Goal: Information Seeking & Learning: Compare options

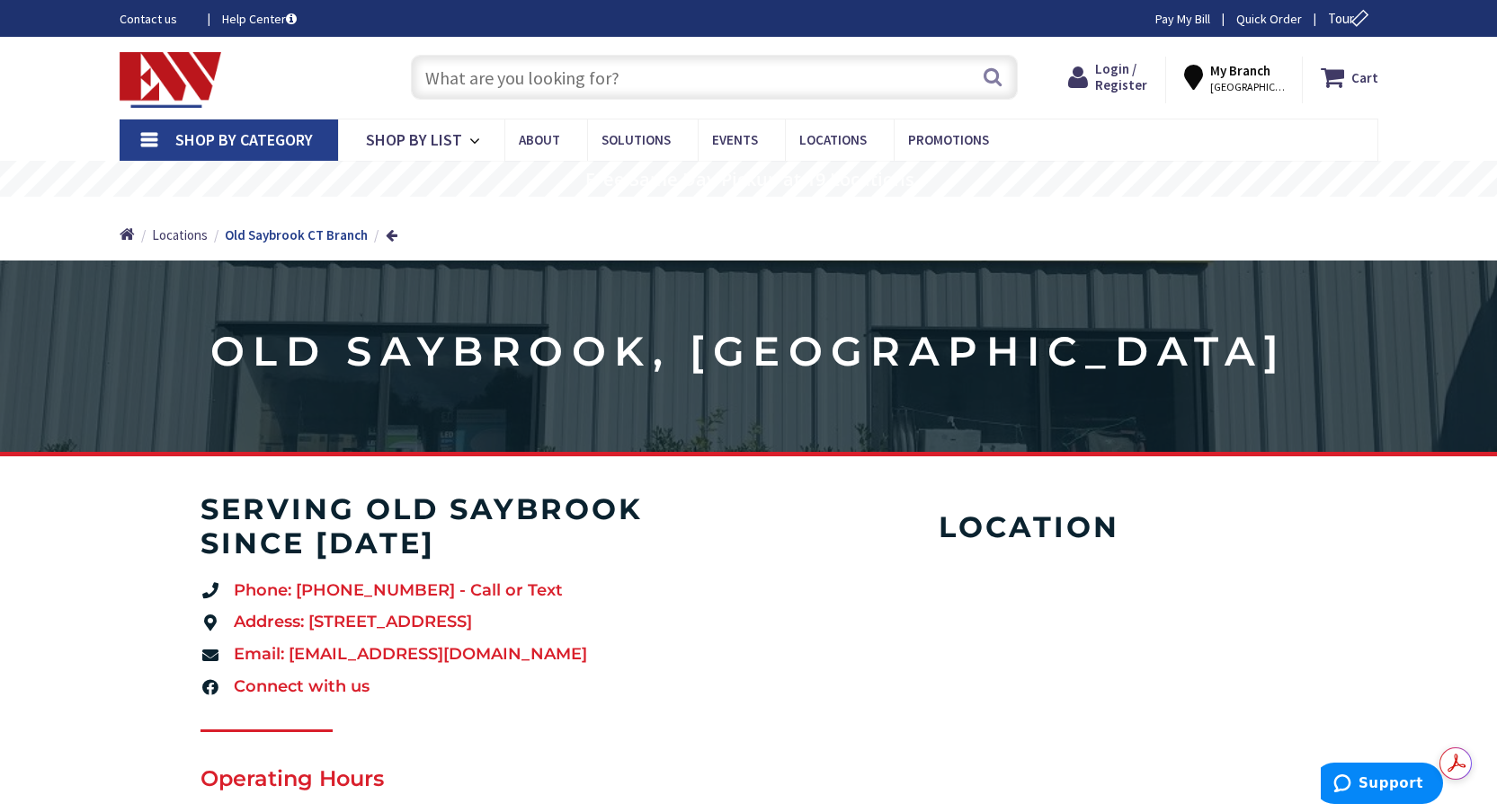
click at [539, 80] on input "text" at bounding box center [714, 78] width 607 height 45
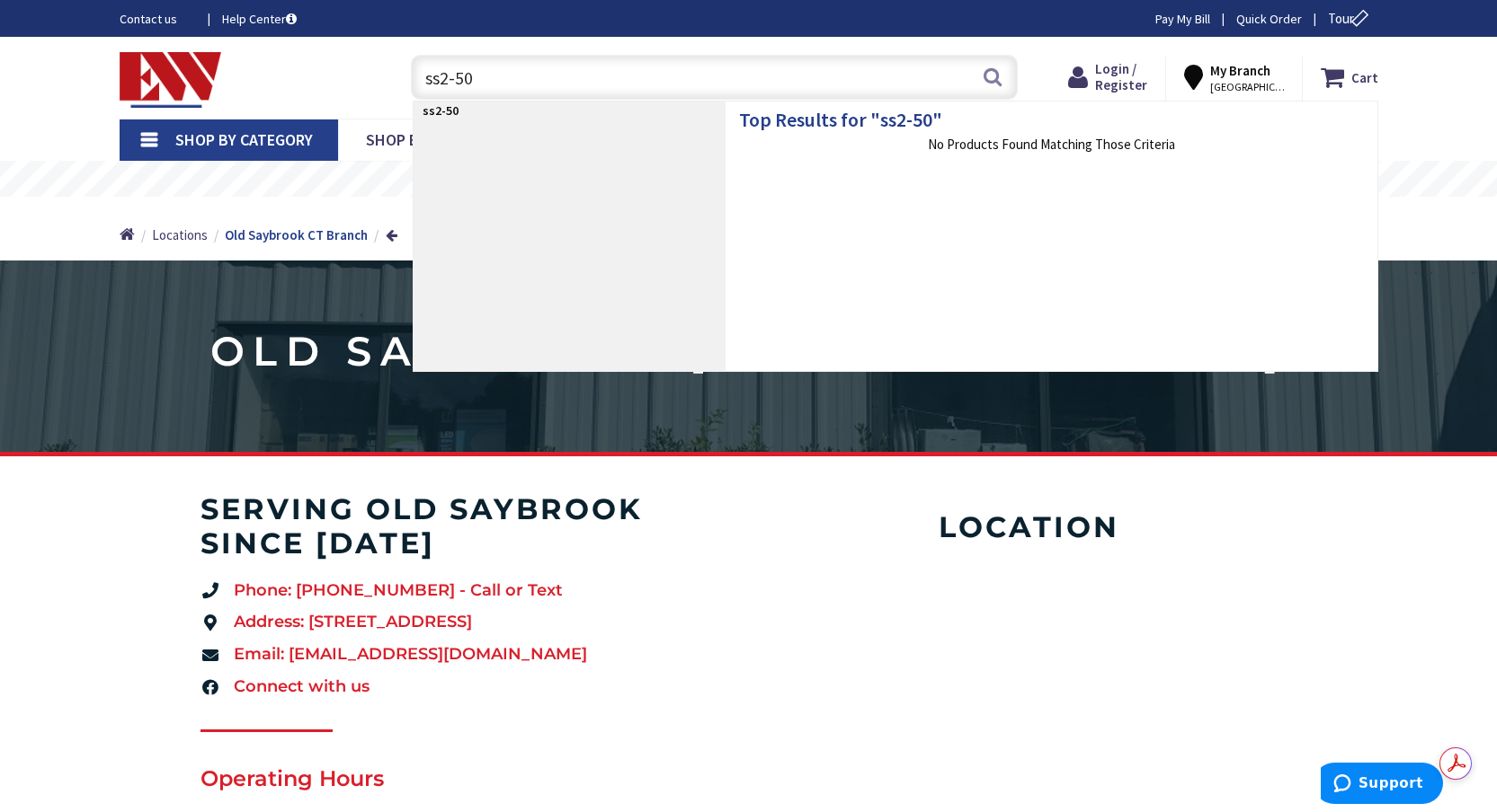
type input "ss2-50r"
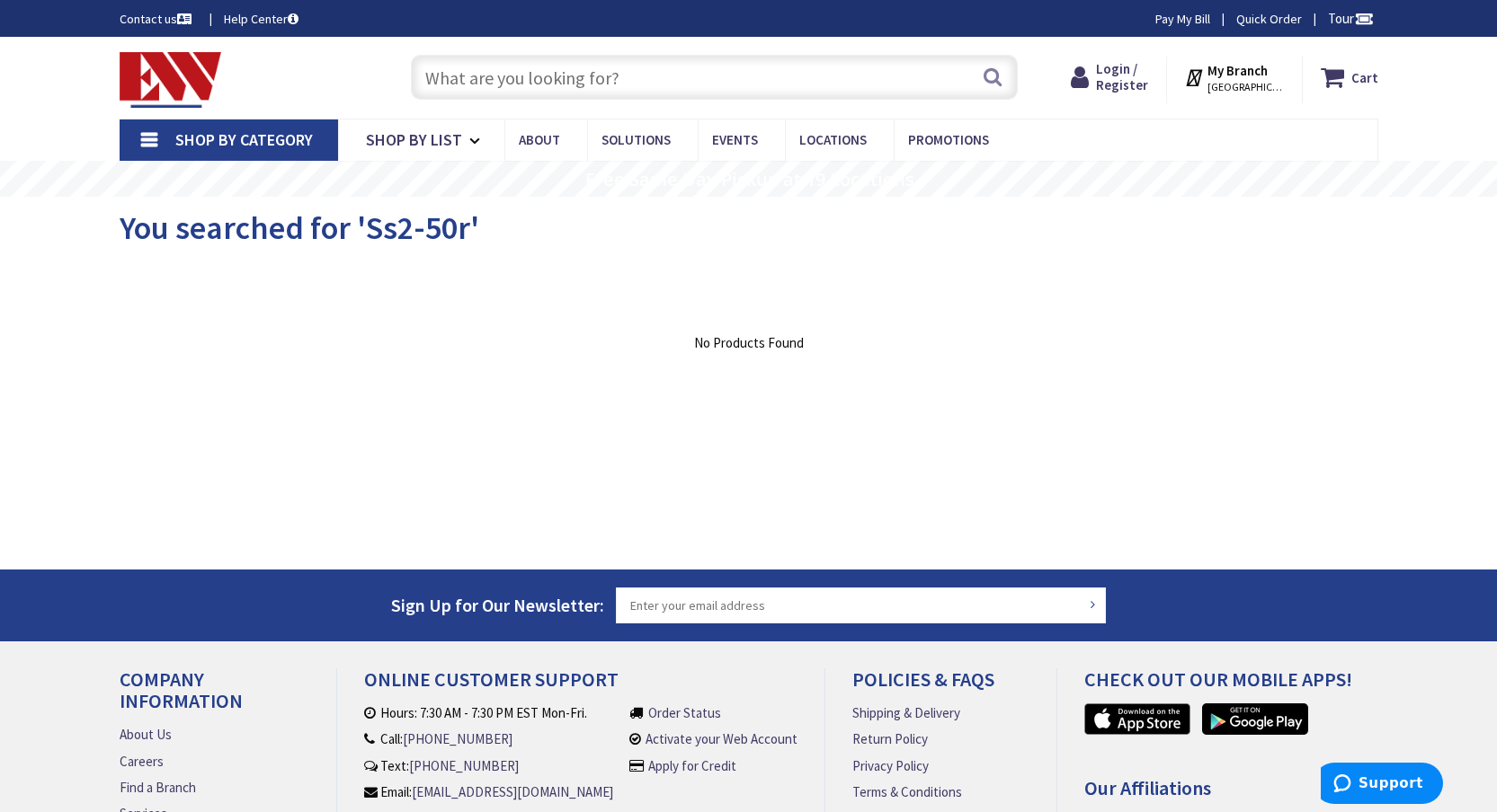
click at [627, 82] on input "text" at bounding box center [714, 78] width 607 height 45
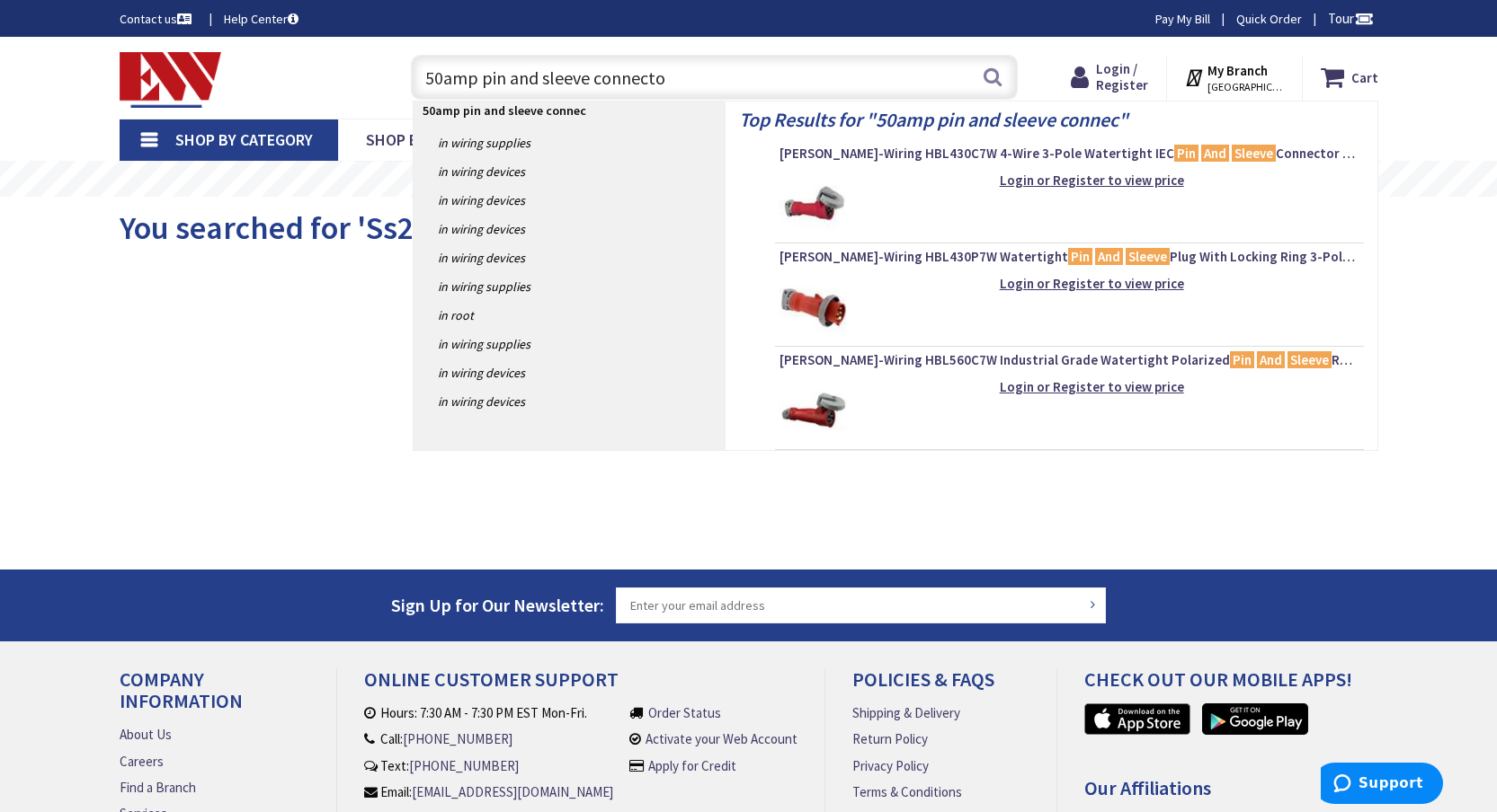
type input "50amp pin and sleeve connector"
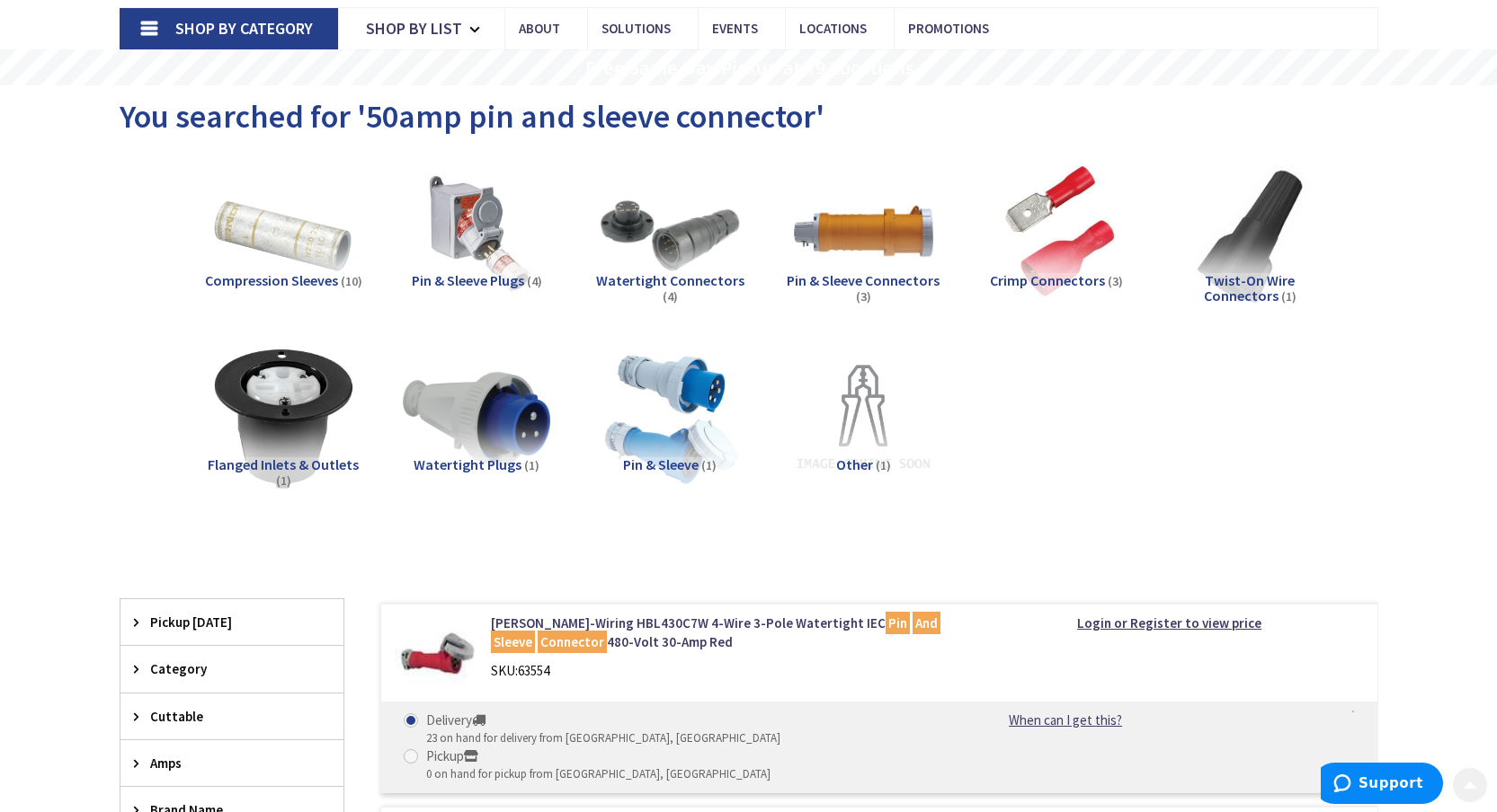
scroll to position [126, 0]
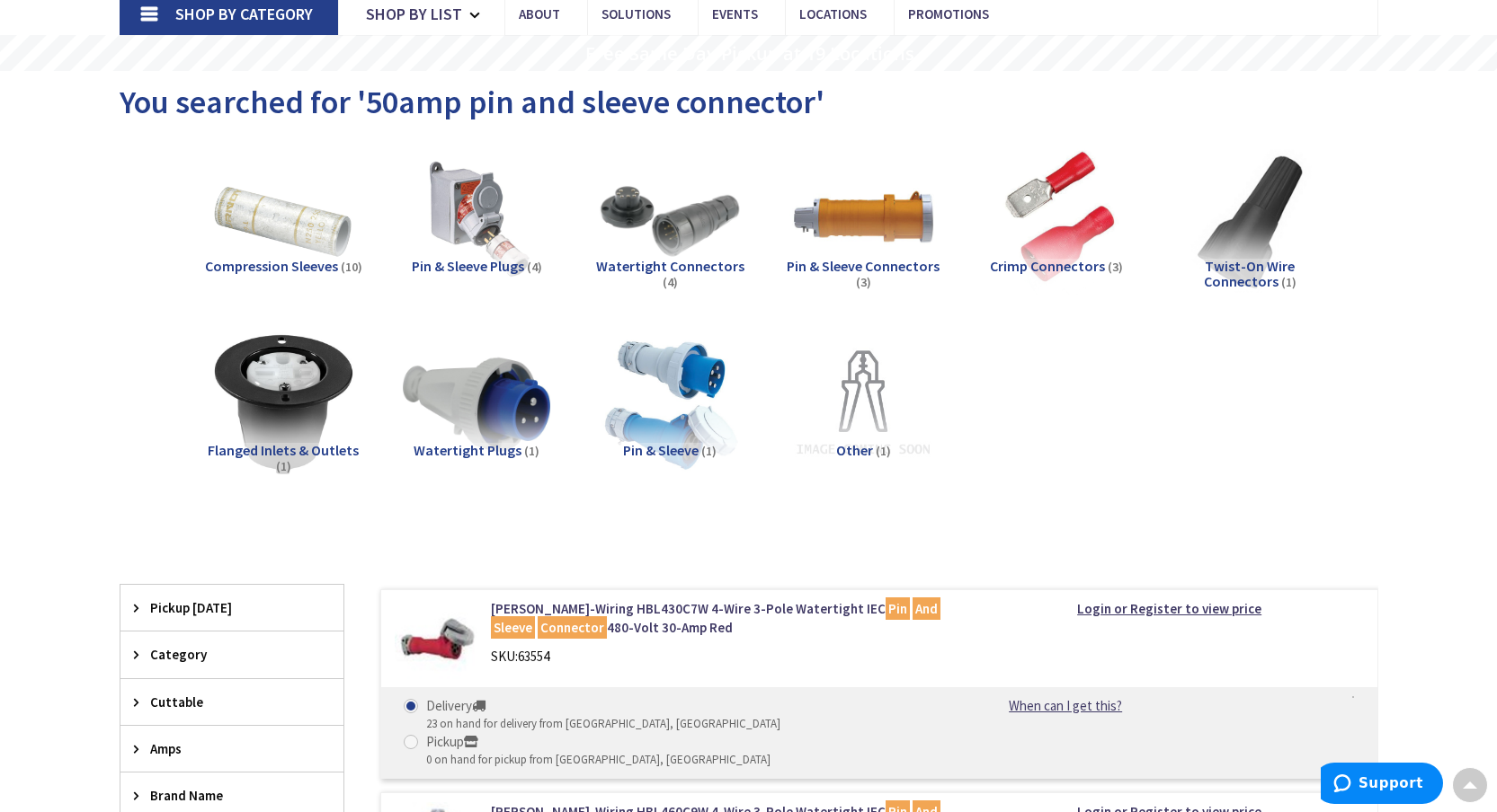
click at [303, 459] on span "Flanged Inlets & Outlets" at bounding box center [283, 450] width 151 height 18
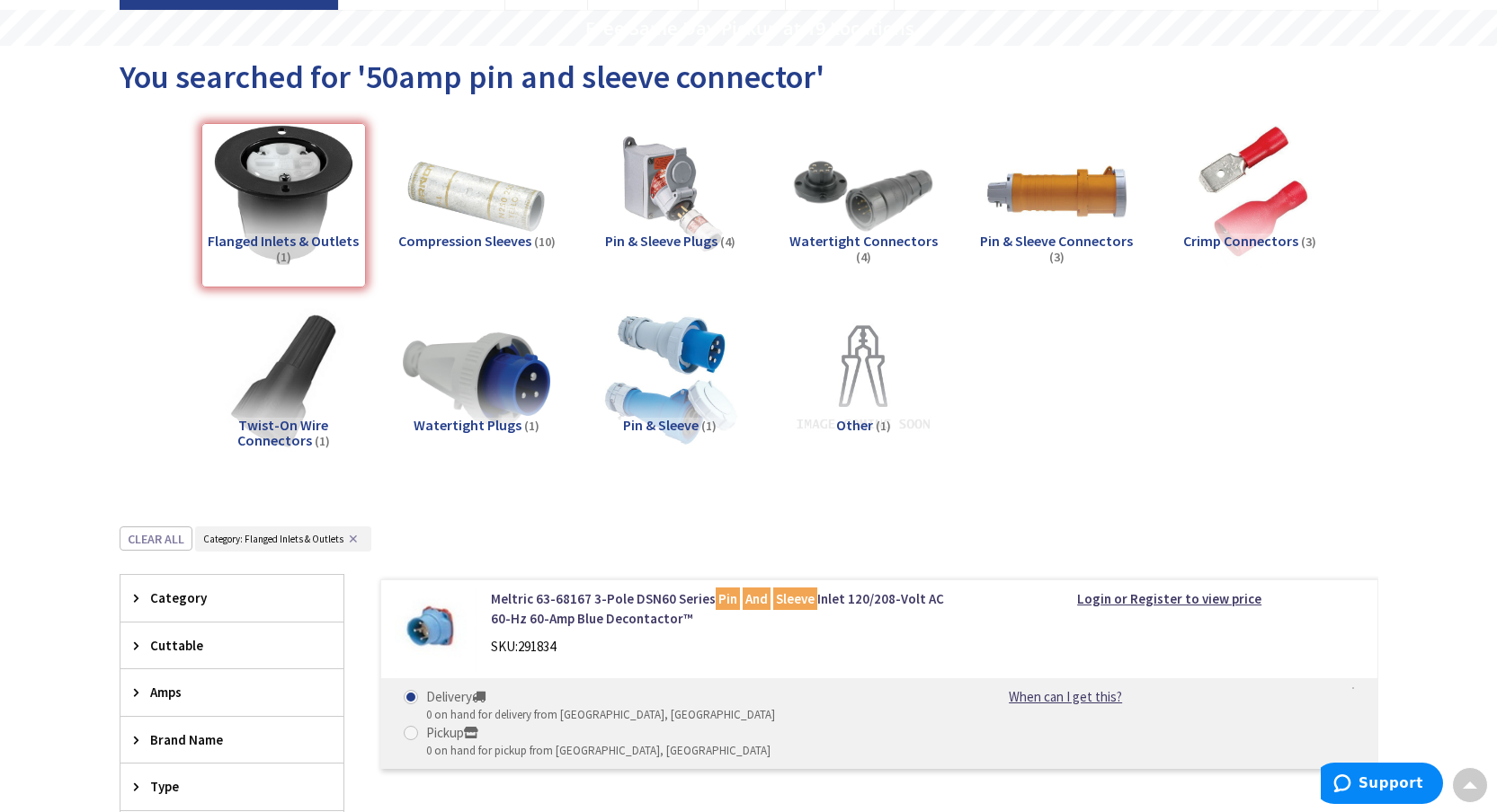
scroll to position [0, 0]
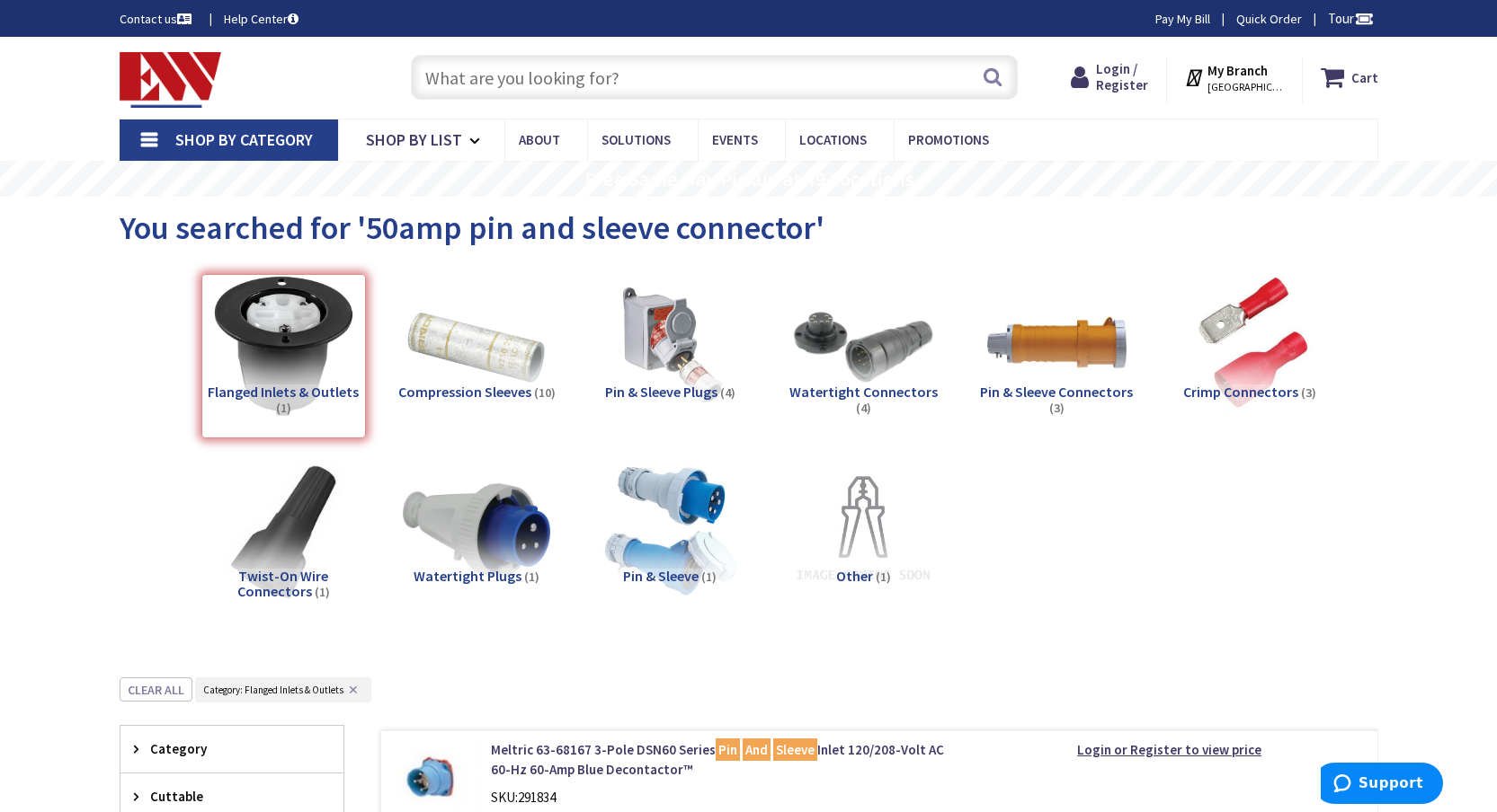
click at [269, 143] on span "Shop By Category" at bounding box center [244, 139] width 138 height 21
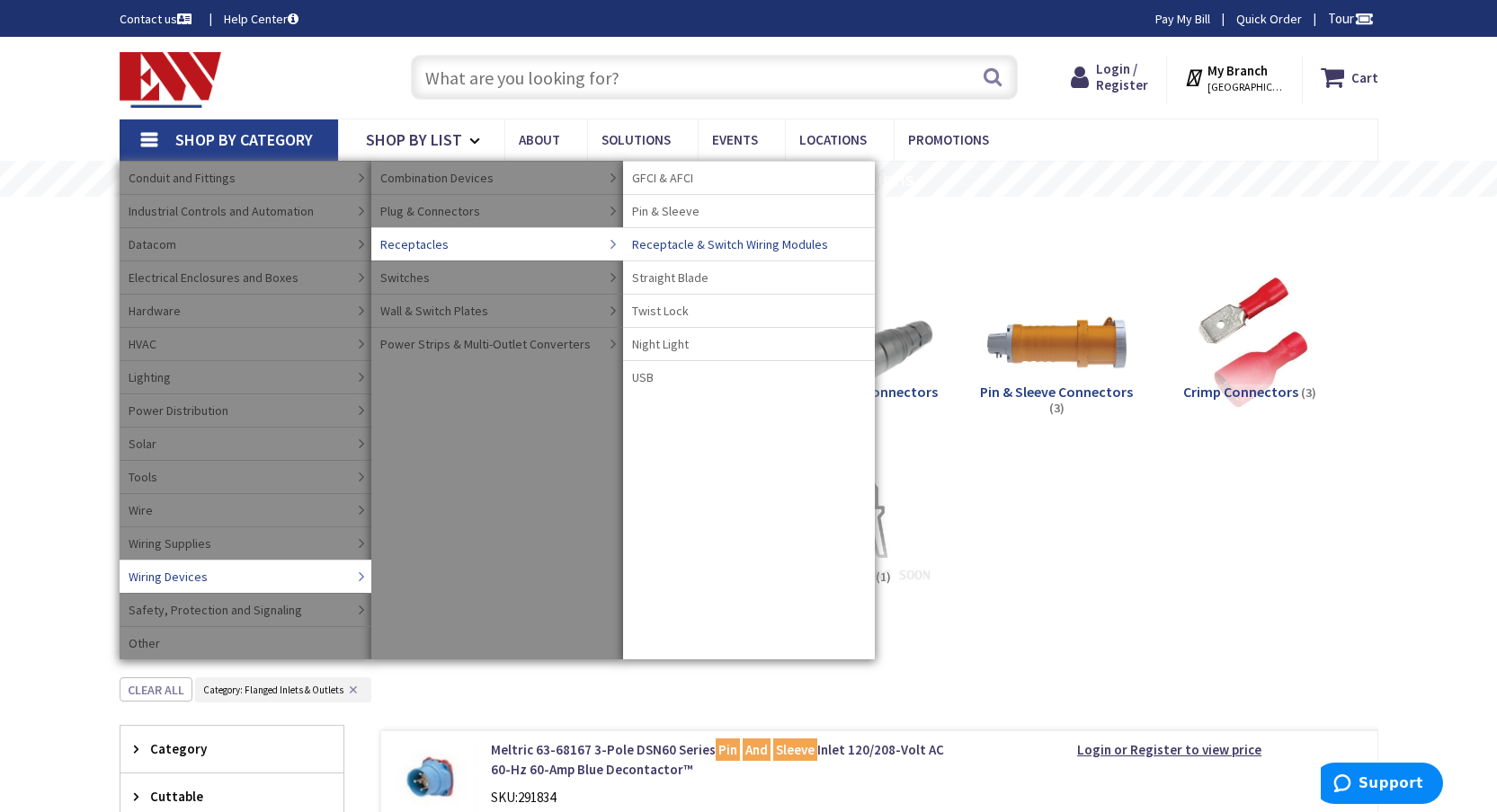
click at [660, 215] on span "Pin & Sleeve" at bounding box center [665, 211] width 68 height 18
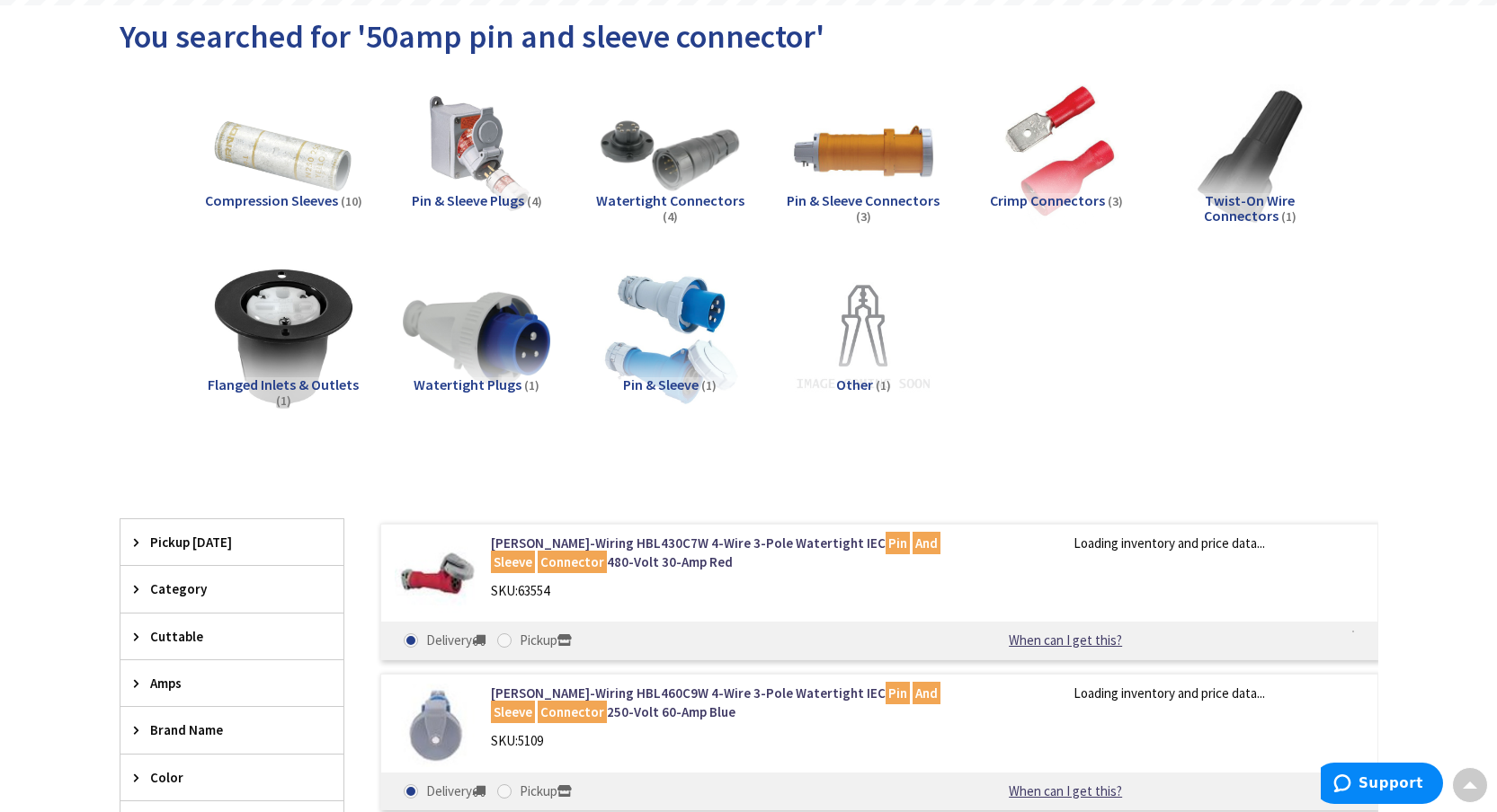
click at [324, 387] on span "Flanged Inlets & Outlets" at bounding box center [283, 385] width 151 height 18
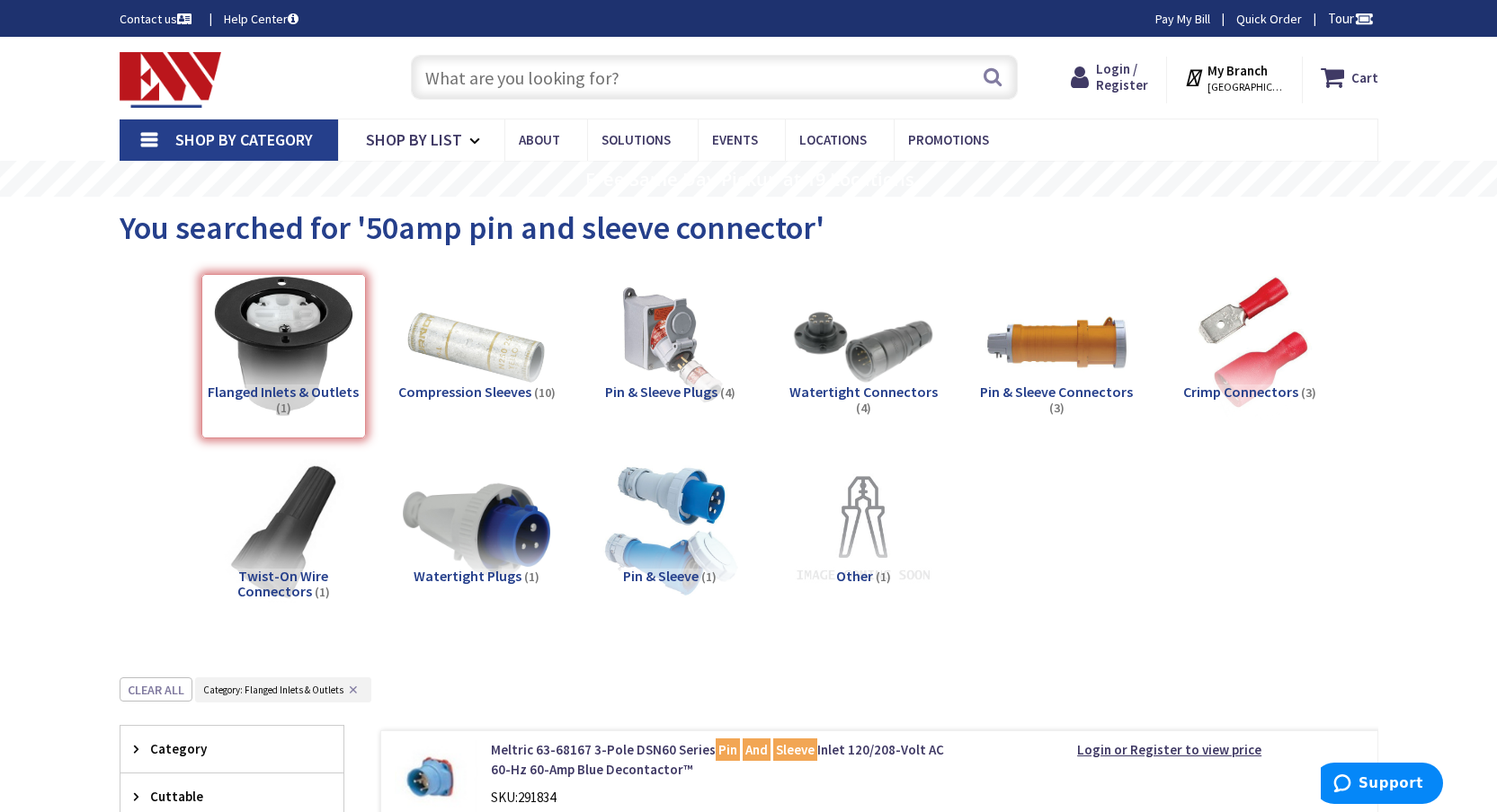
click at [227, 137] on span "Shop By Category" at bounding box center [244, 139] width 138 height 21
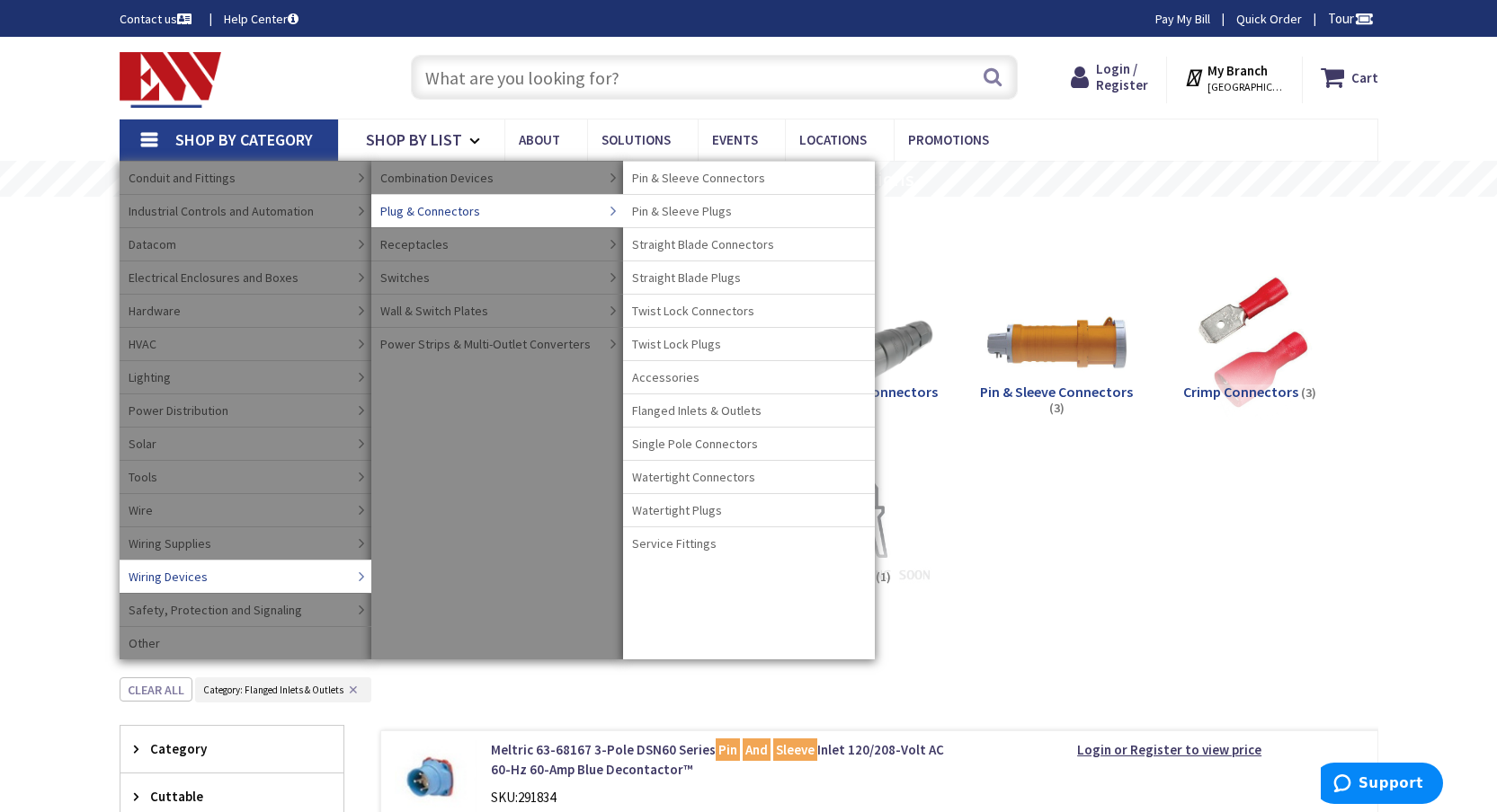
click at [695, 409] on span "Flanged Inlets & Outlets" at bounding box center [696, 410] width 130 height 18
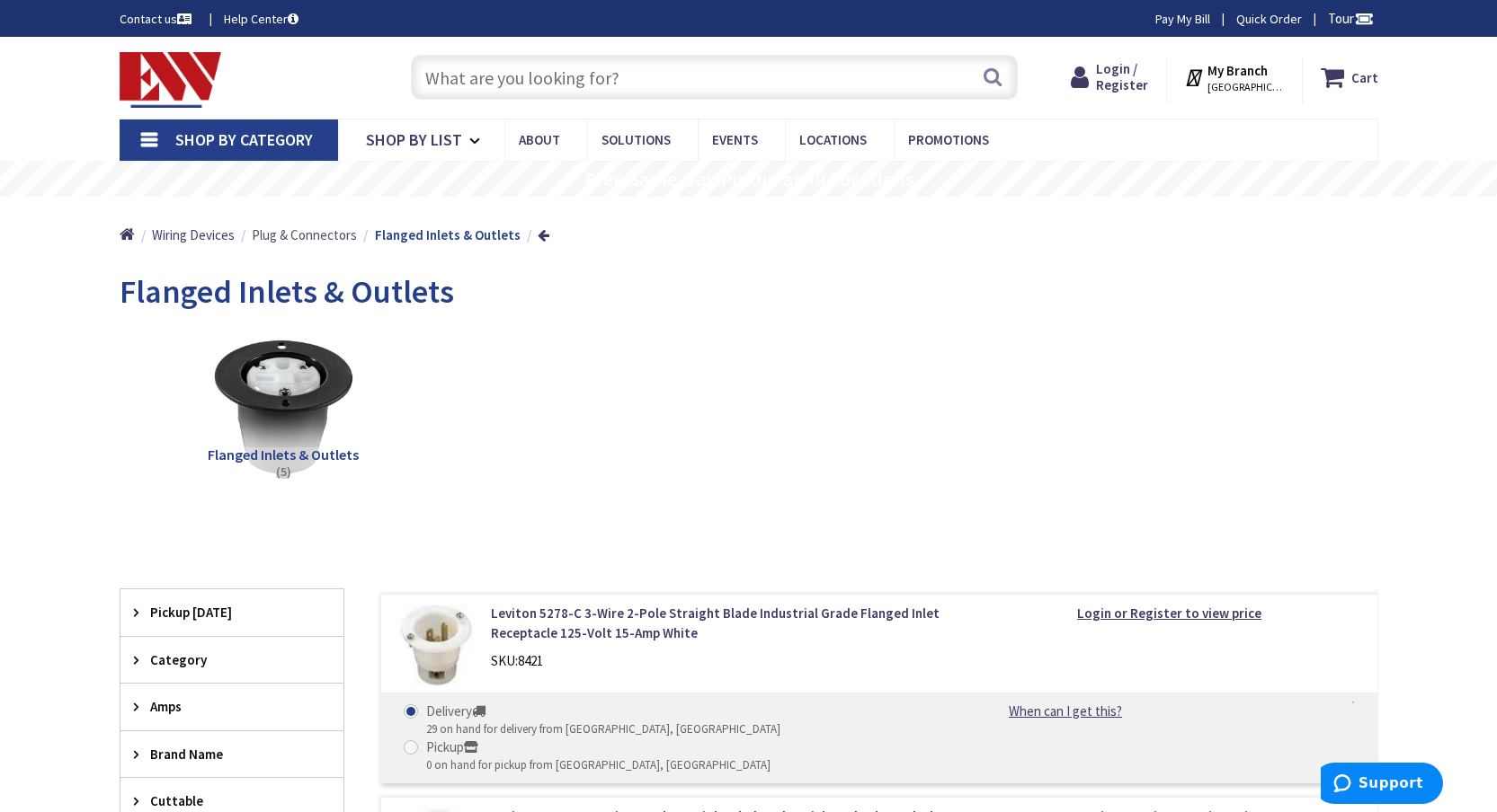
click at [328, 229] on span "Plug & Connectors" at bounding box center [304, 235] width 105 height 17
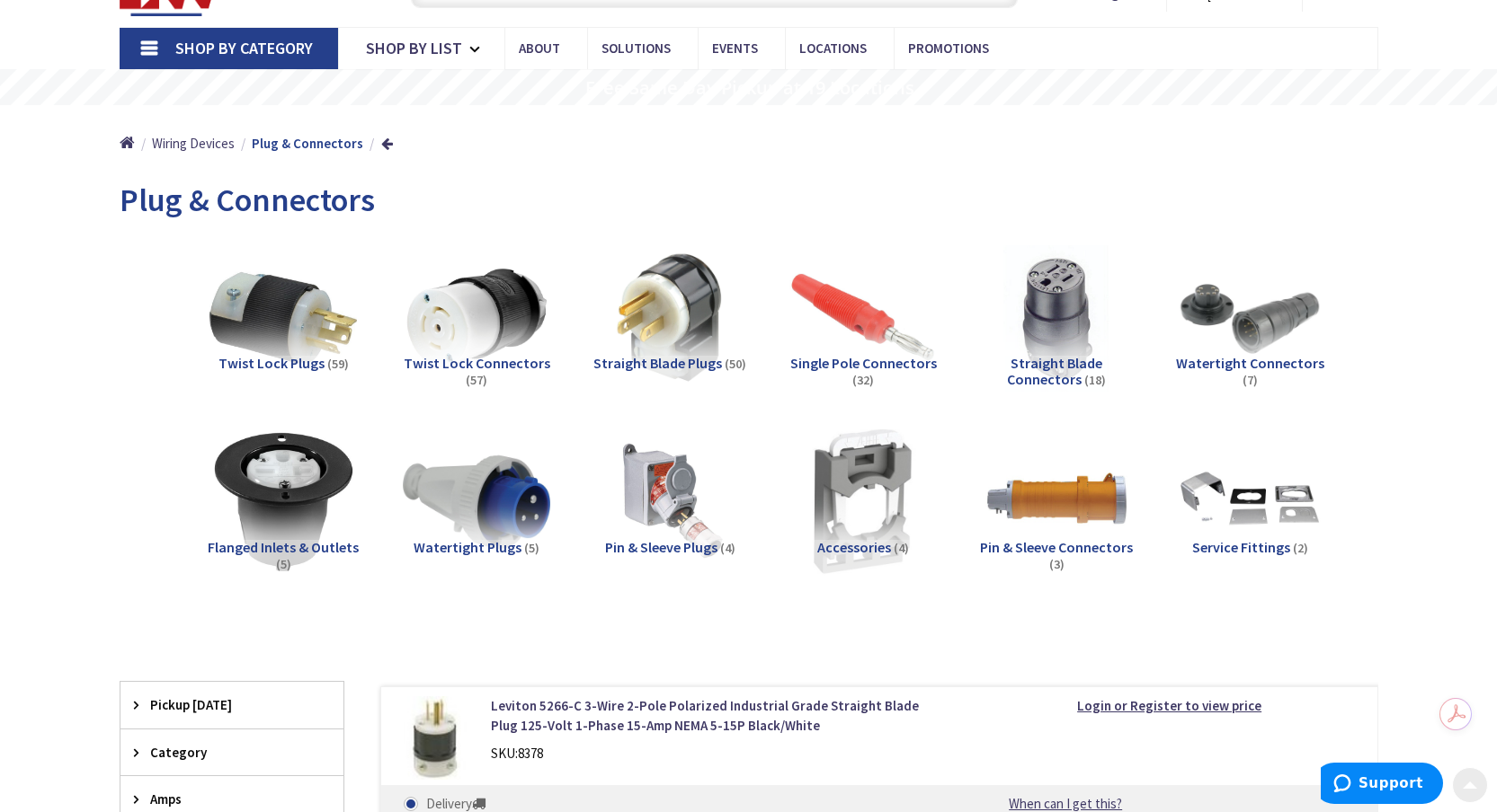
scroll to position [92, 0]
click at [438, 365] on span "Twist Lock Connectors" at bounding box center [476, 362] width 146 height 18
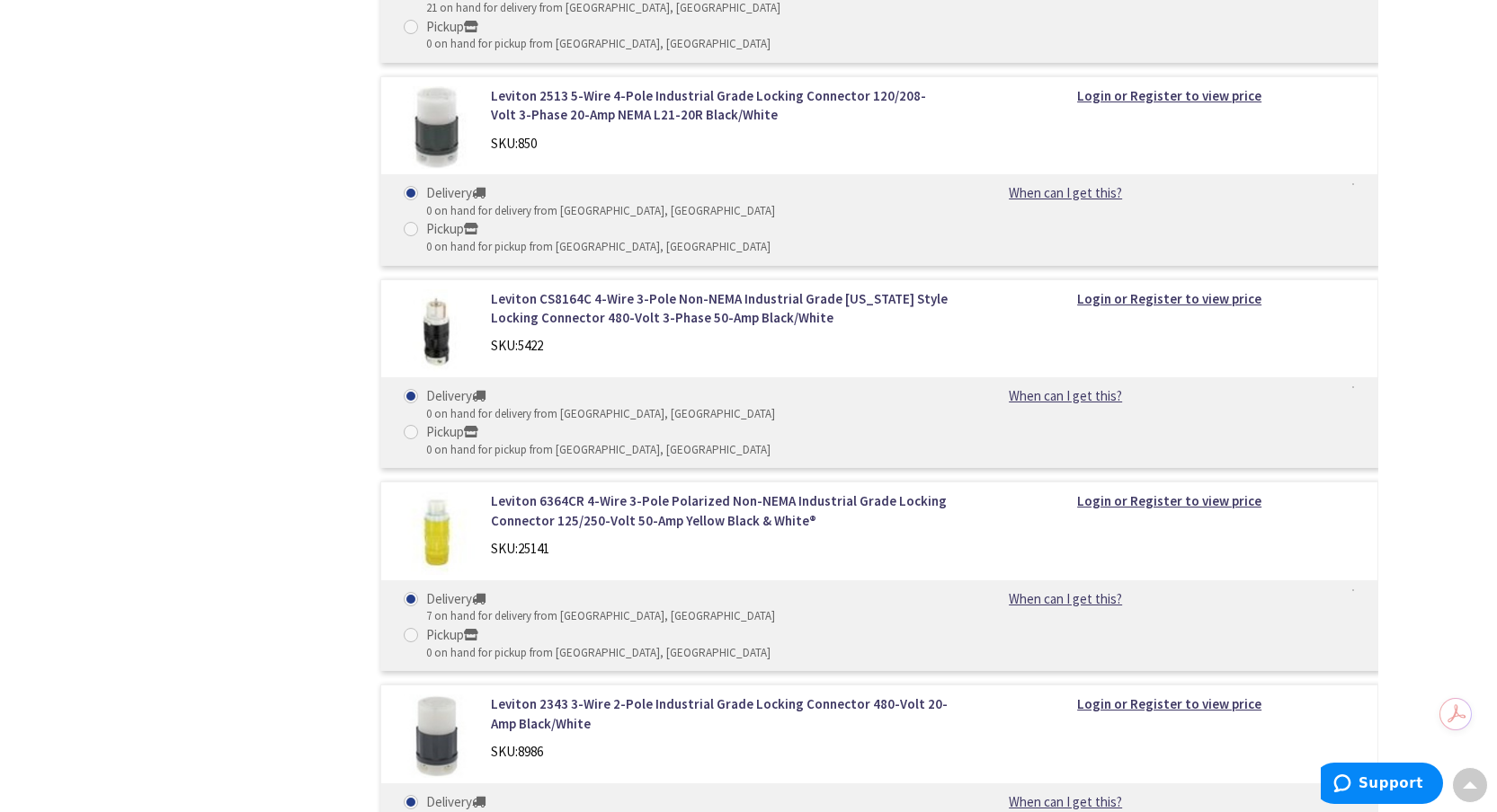
scroll to position [2103, 0]
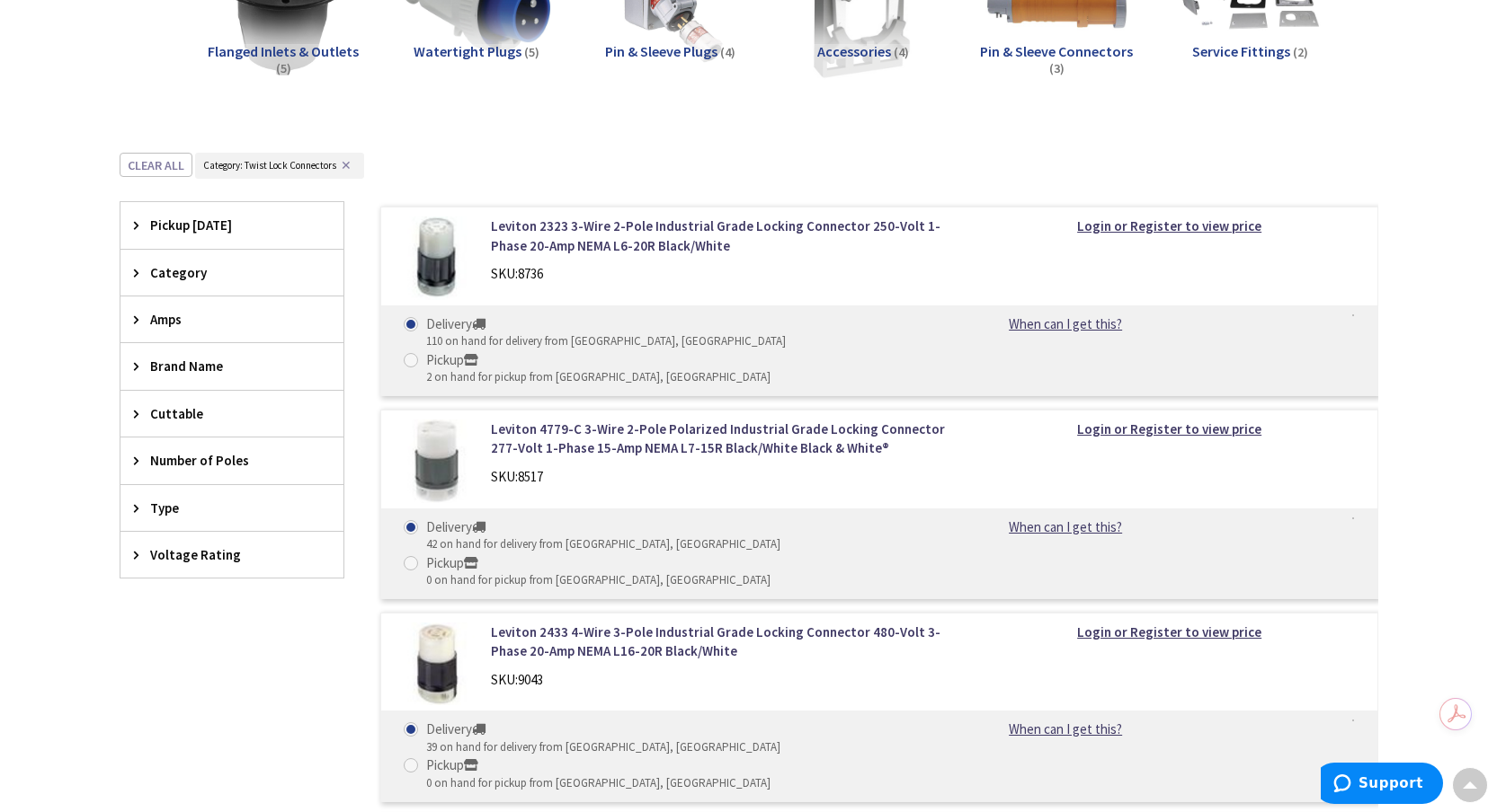
scroll to position [0, 0]
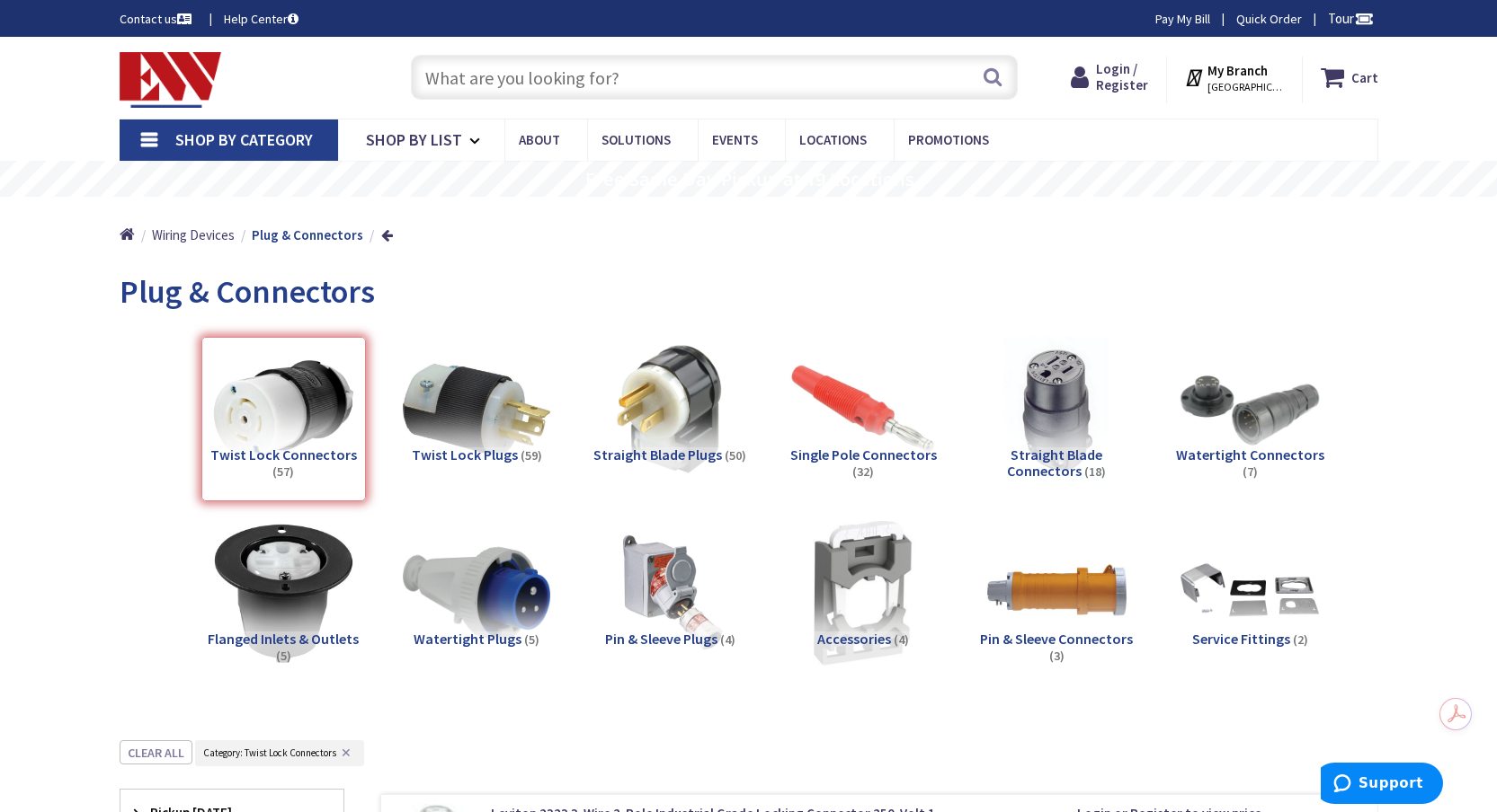
click at [635, 65] on input "text" at bounding box center [714, 78] width 607 height 45
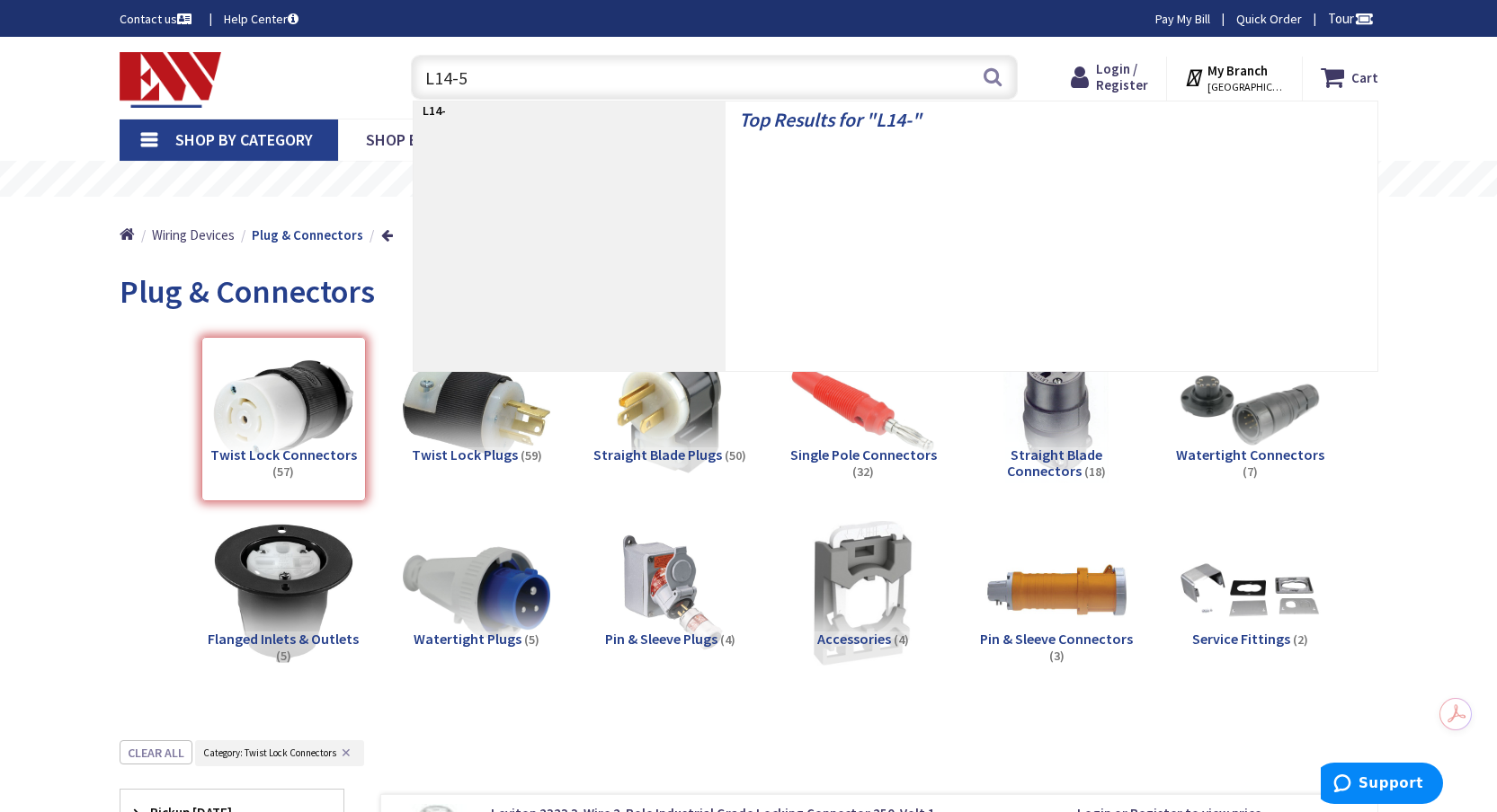
type input "L14-50"
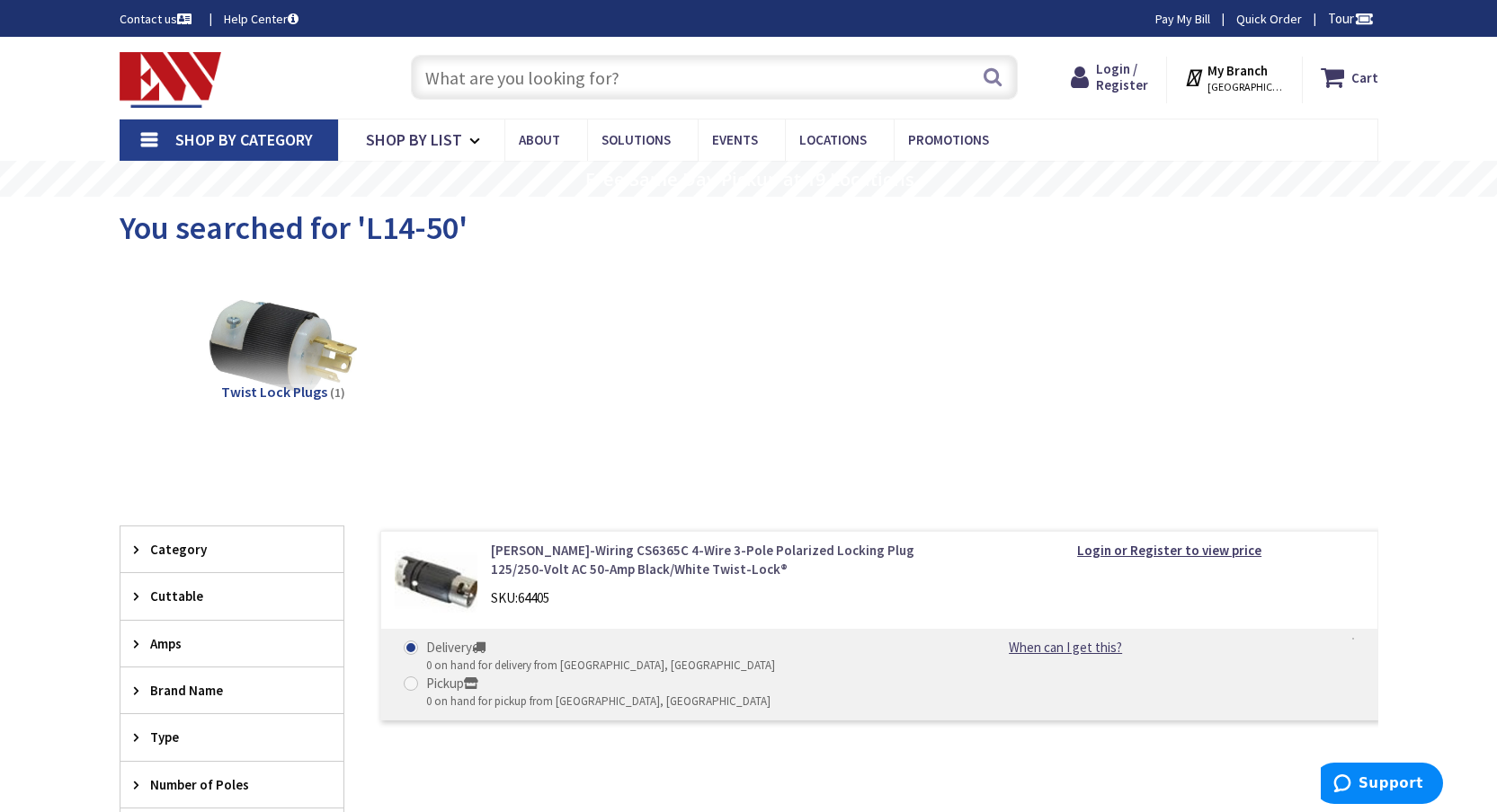
click at [549, 553] on link "Hubbell-Wiring CS6365C 4-Wire 3-Pole Polarized Locking Plug 125/250-Volt AC 50-…" at bounding box center [720, 560] width 458 height 38
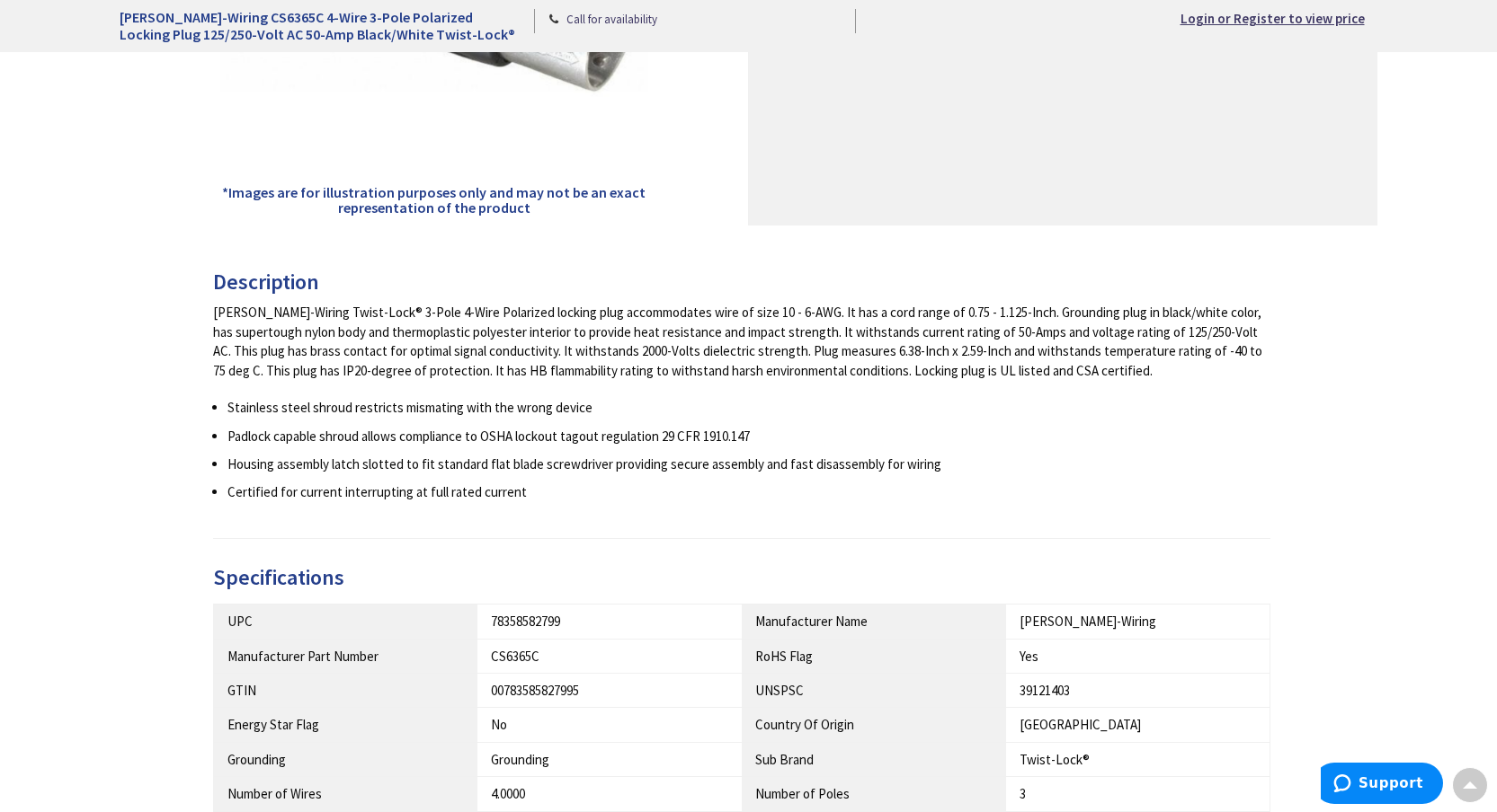
scroll to position [555, 0]
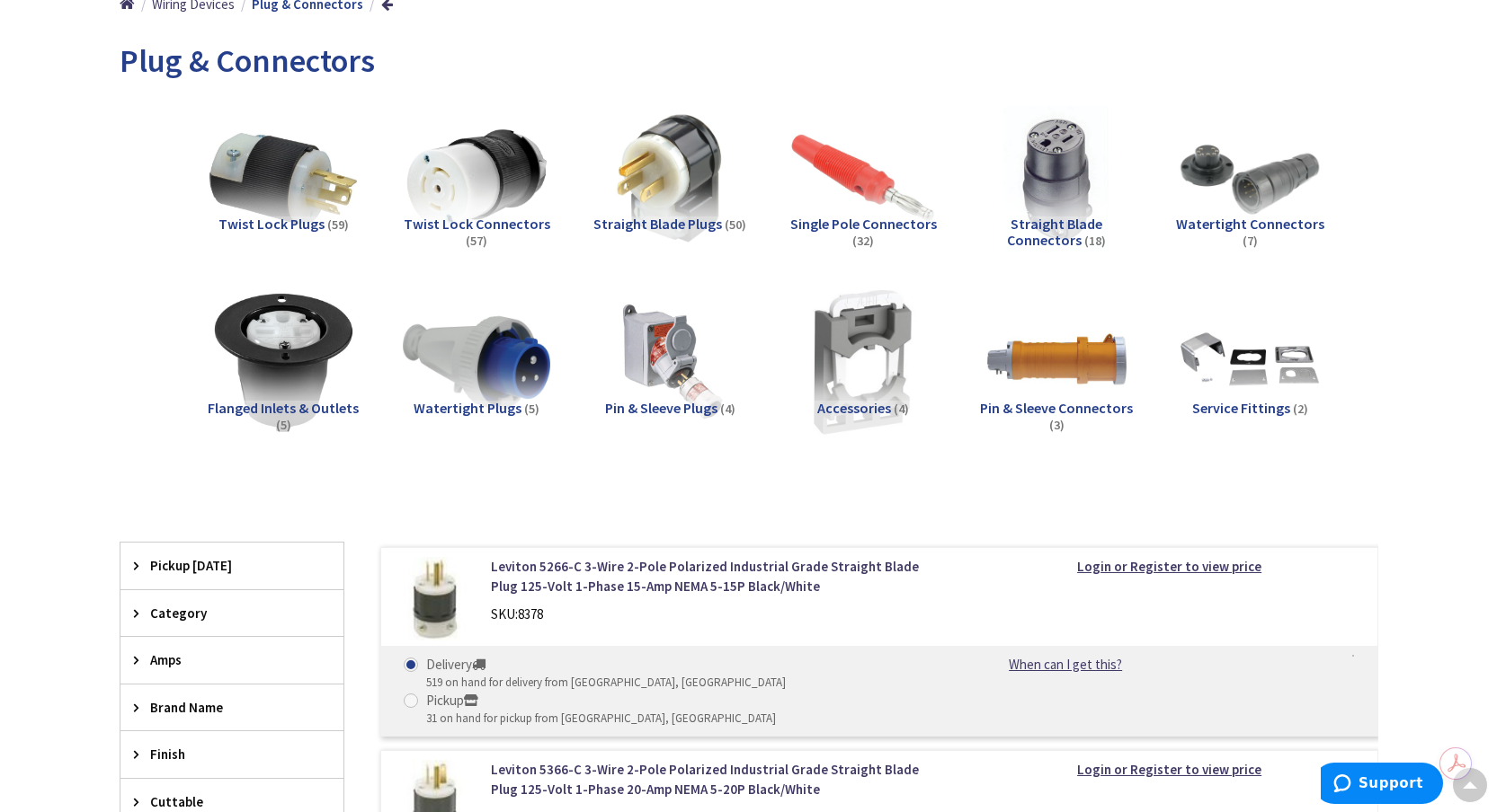
scroll to position [238, 0]
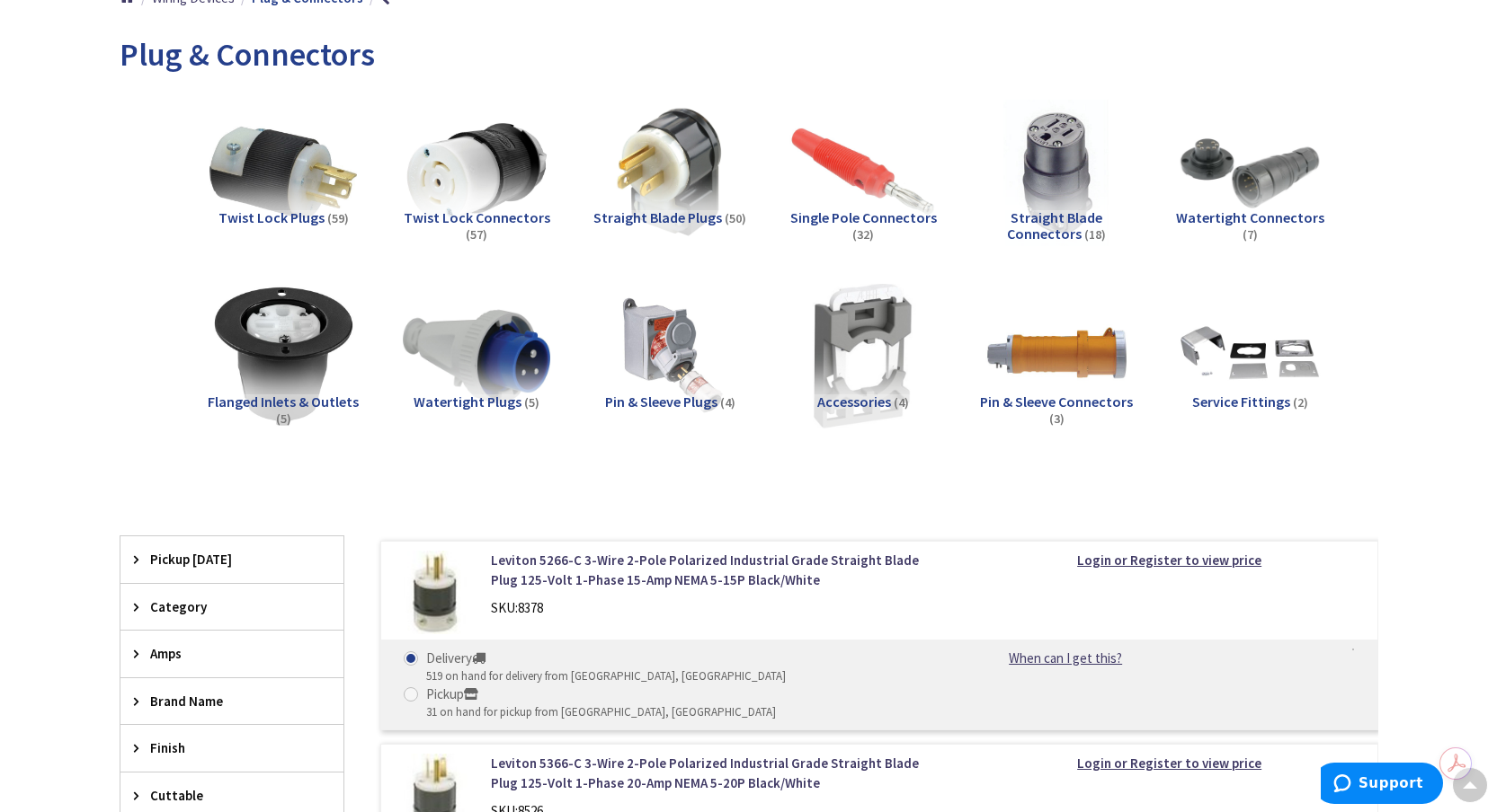
click at [688, 398] on span "Pin & Sleeve Plugs" at bounding box center [661, 402] width 112 height 18
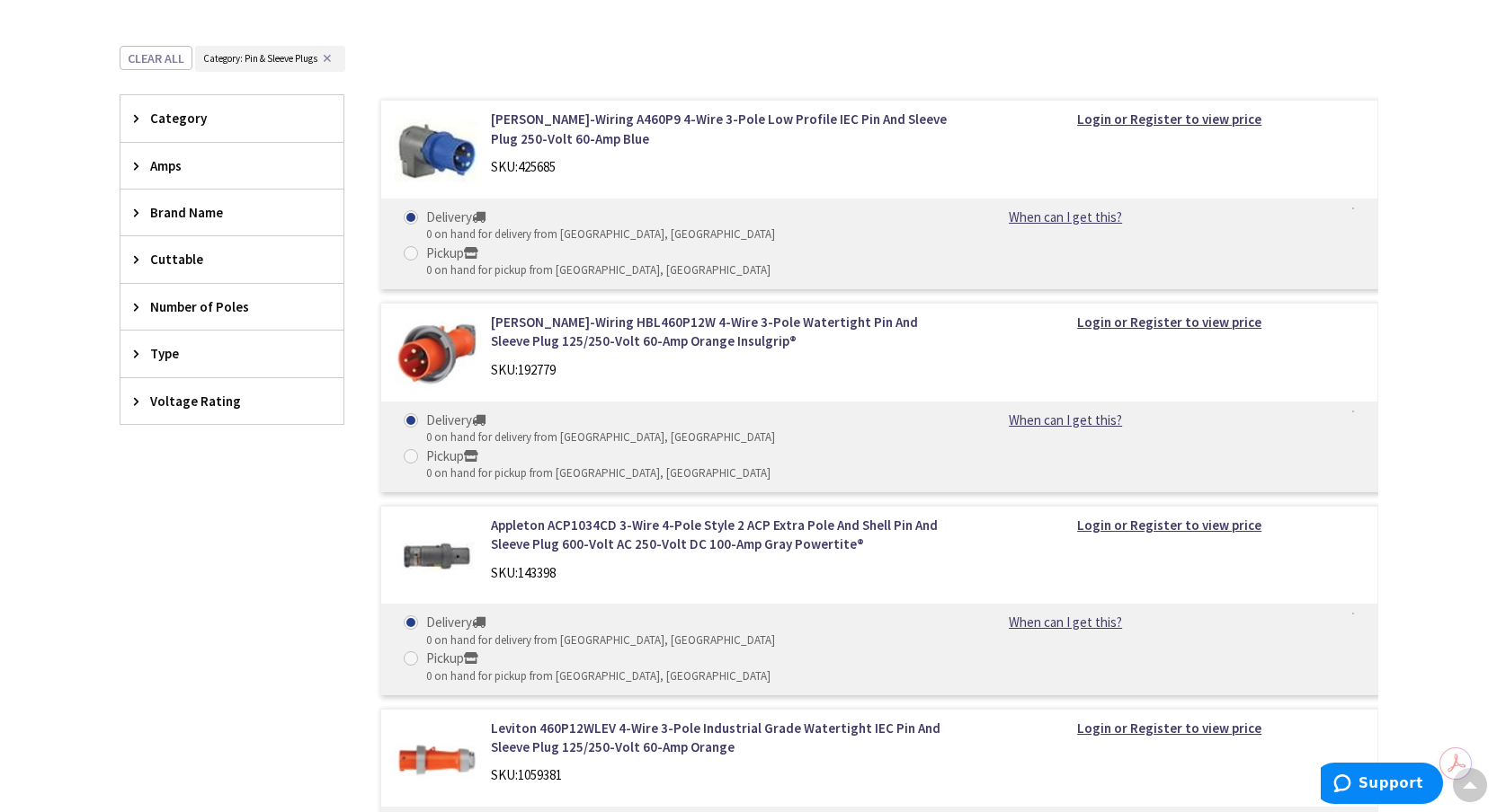
scroll to position [0, 0]
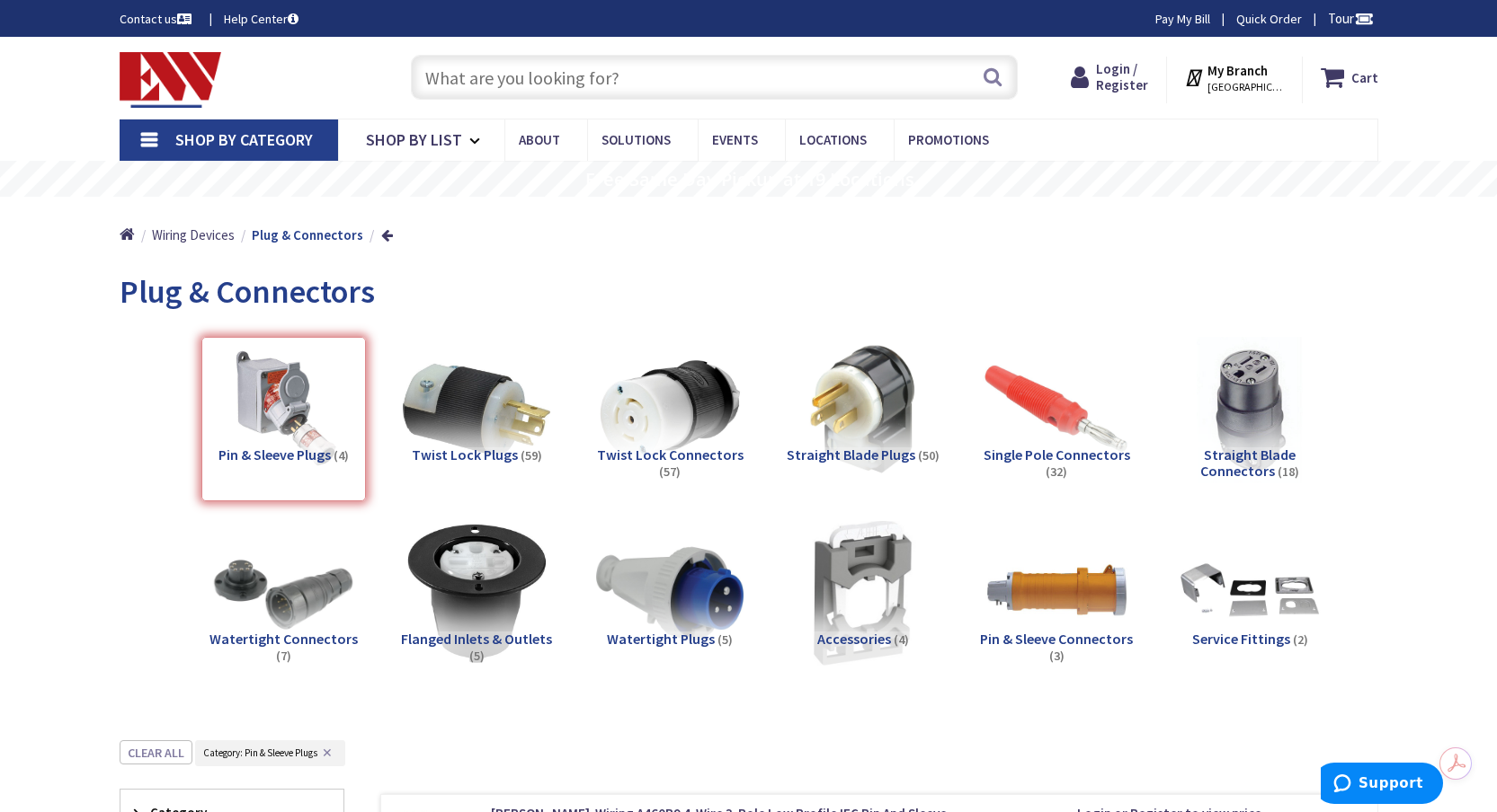
click at [652, 453] on span "Twist Lock Connectors" at bounding box center [670, 455] width 146 height 18
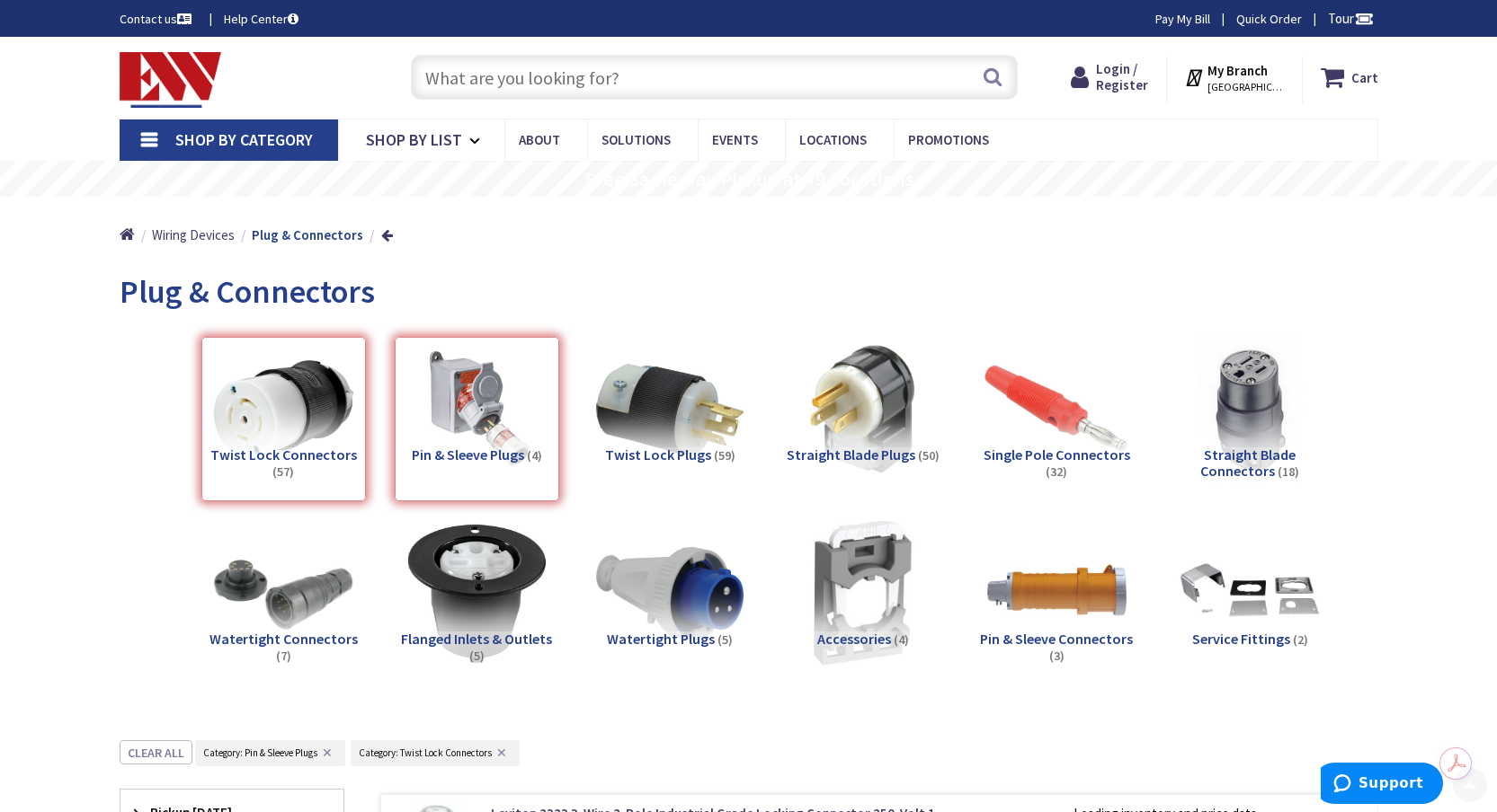
scroll to position [740, 0]
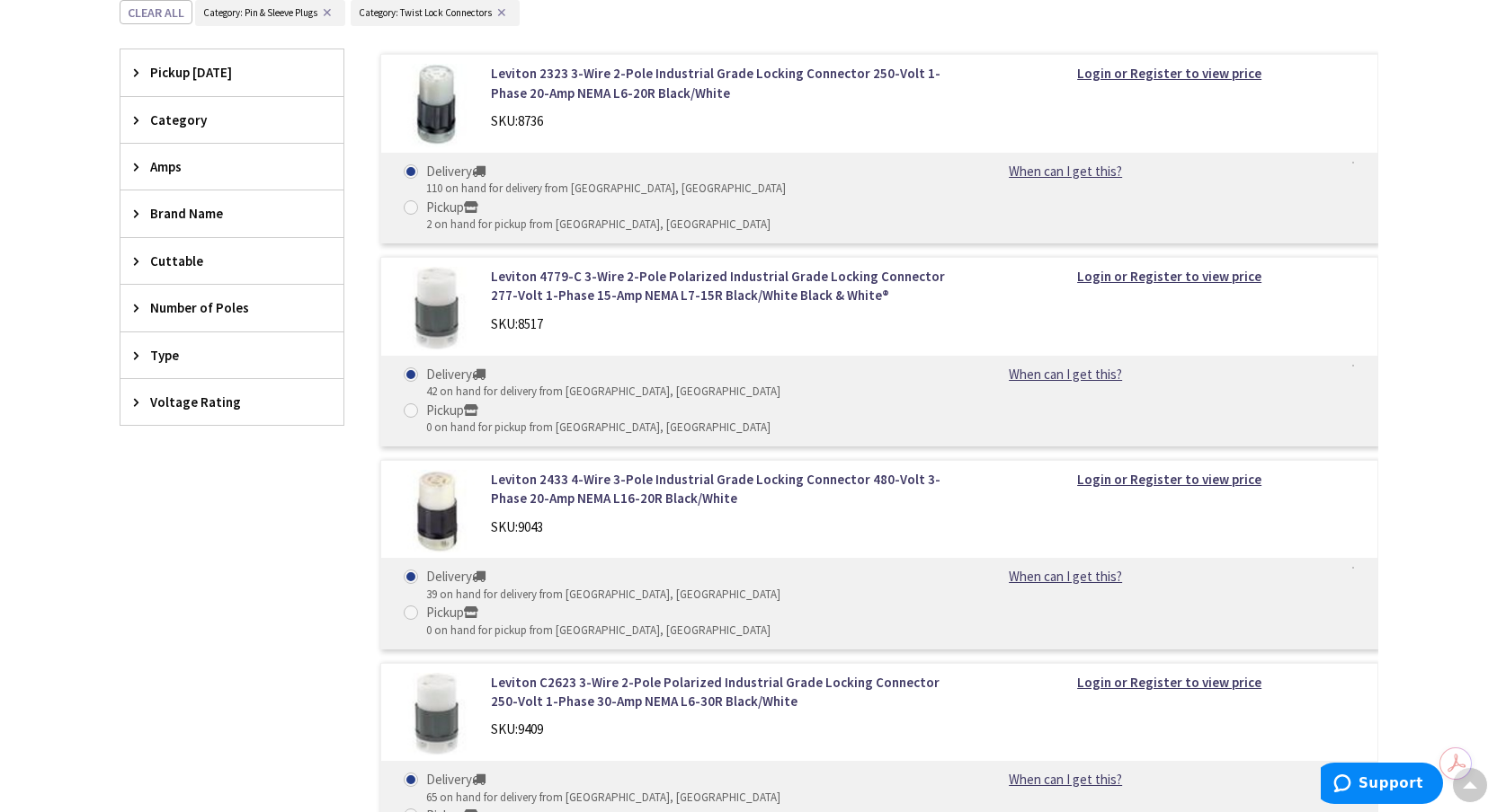
click at [128, 165] on div "Amps" at bounding box center [232, 166] width 223 height 46
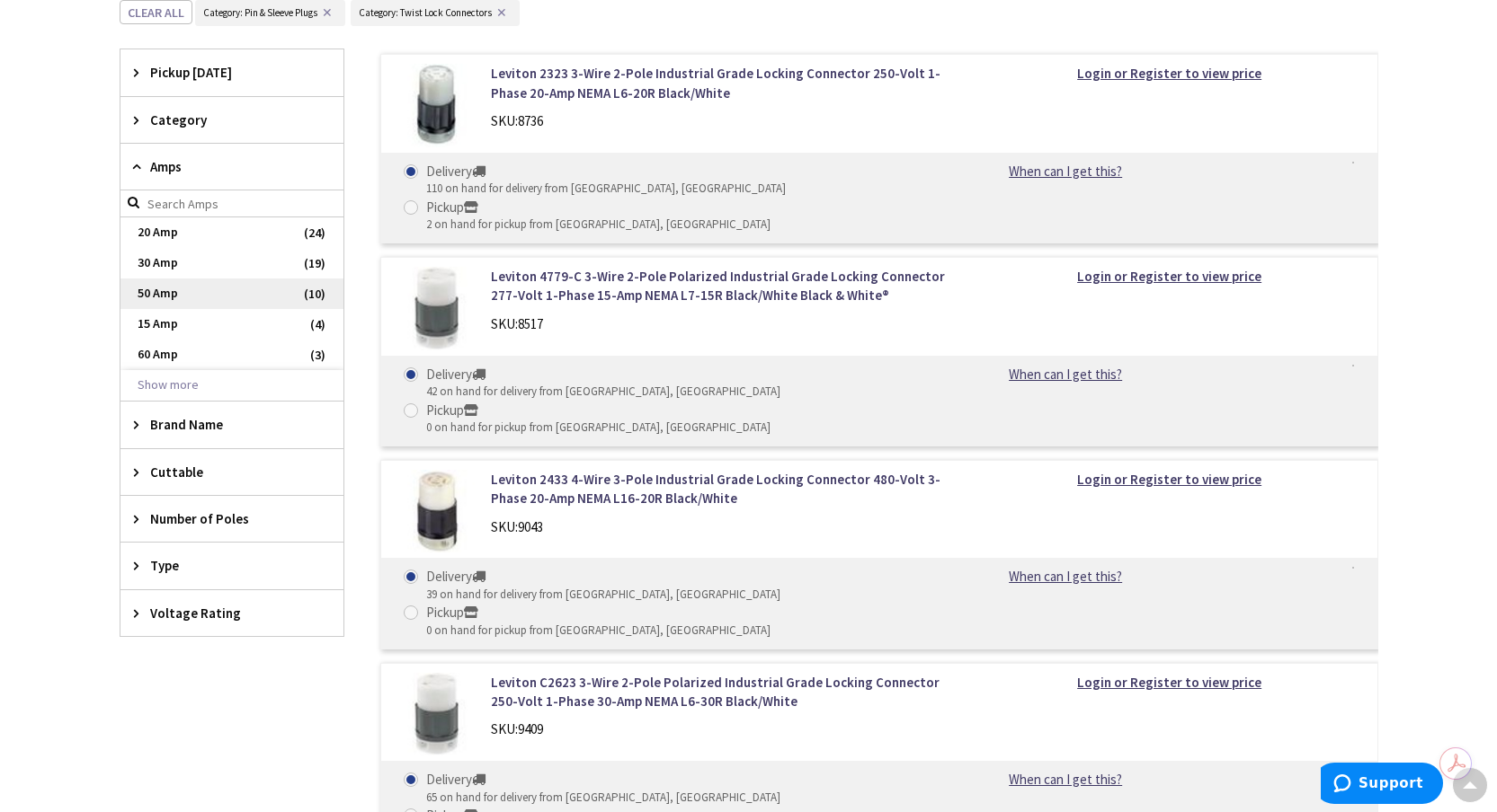
click at [144, 294] on span "50 Amp" at bounding box center [232, 294] width 223 height 30
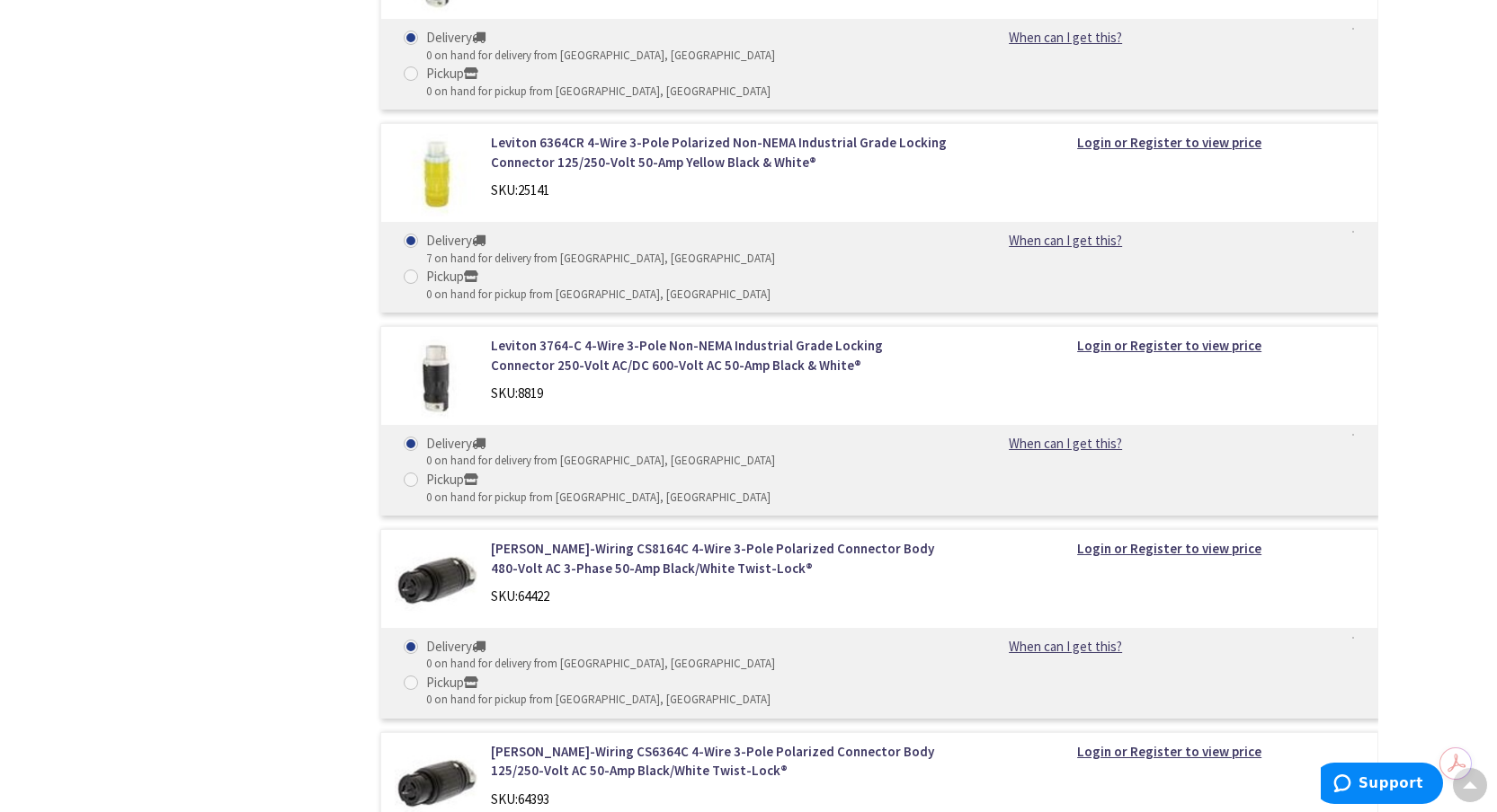
scroll to position [1305, 0]
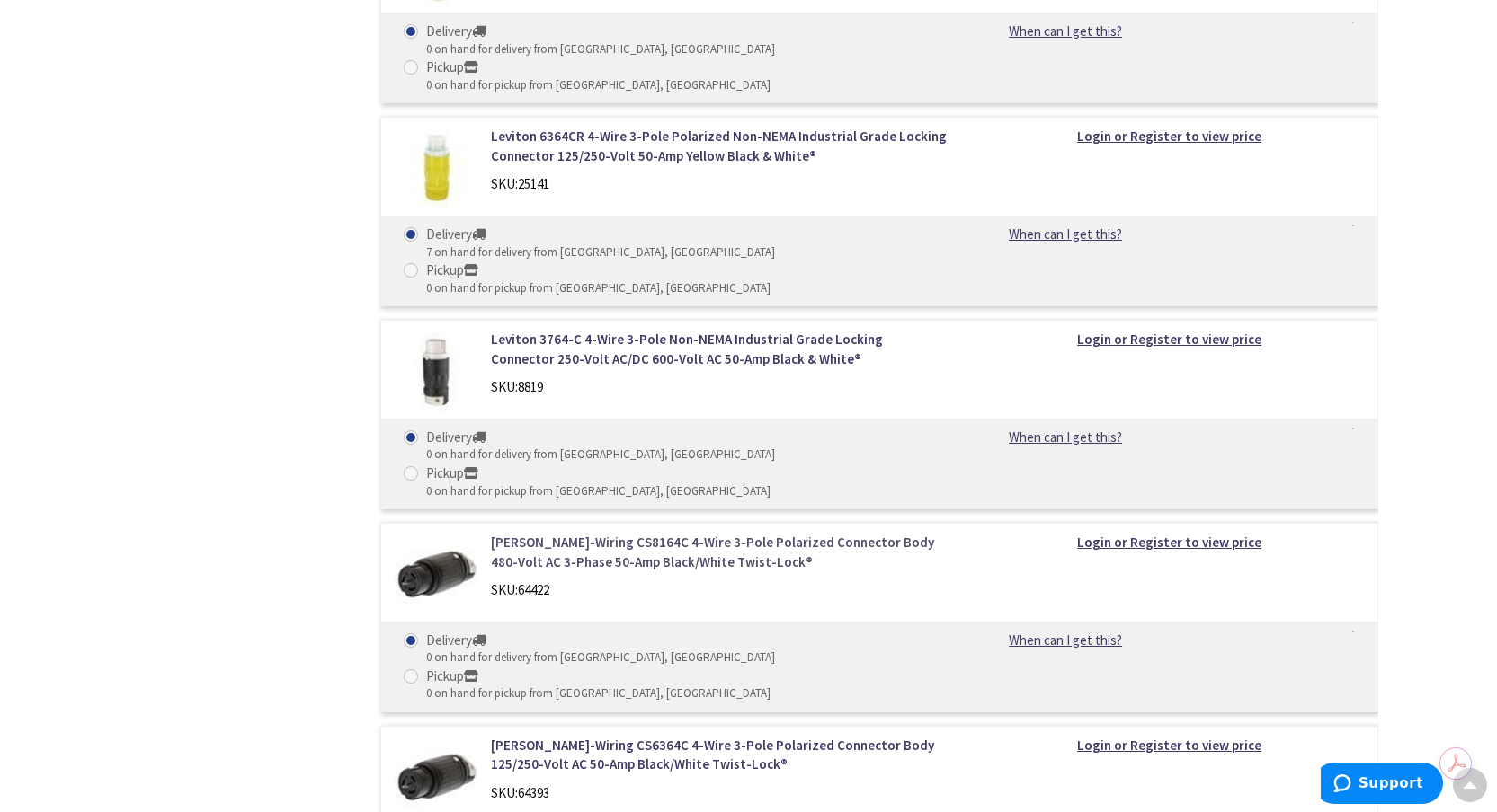
click at [694, 533] on link "Hubbell-Wiring CS8164C 4-Wire 3-Pole Polarized Connector Body 480-Volt AC 3-Pha…" at bounding box center [720, 552] width 458 height 38
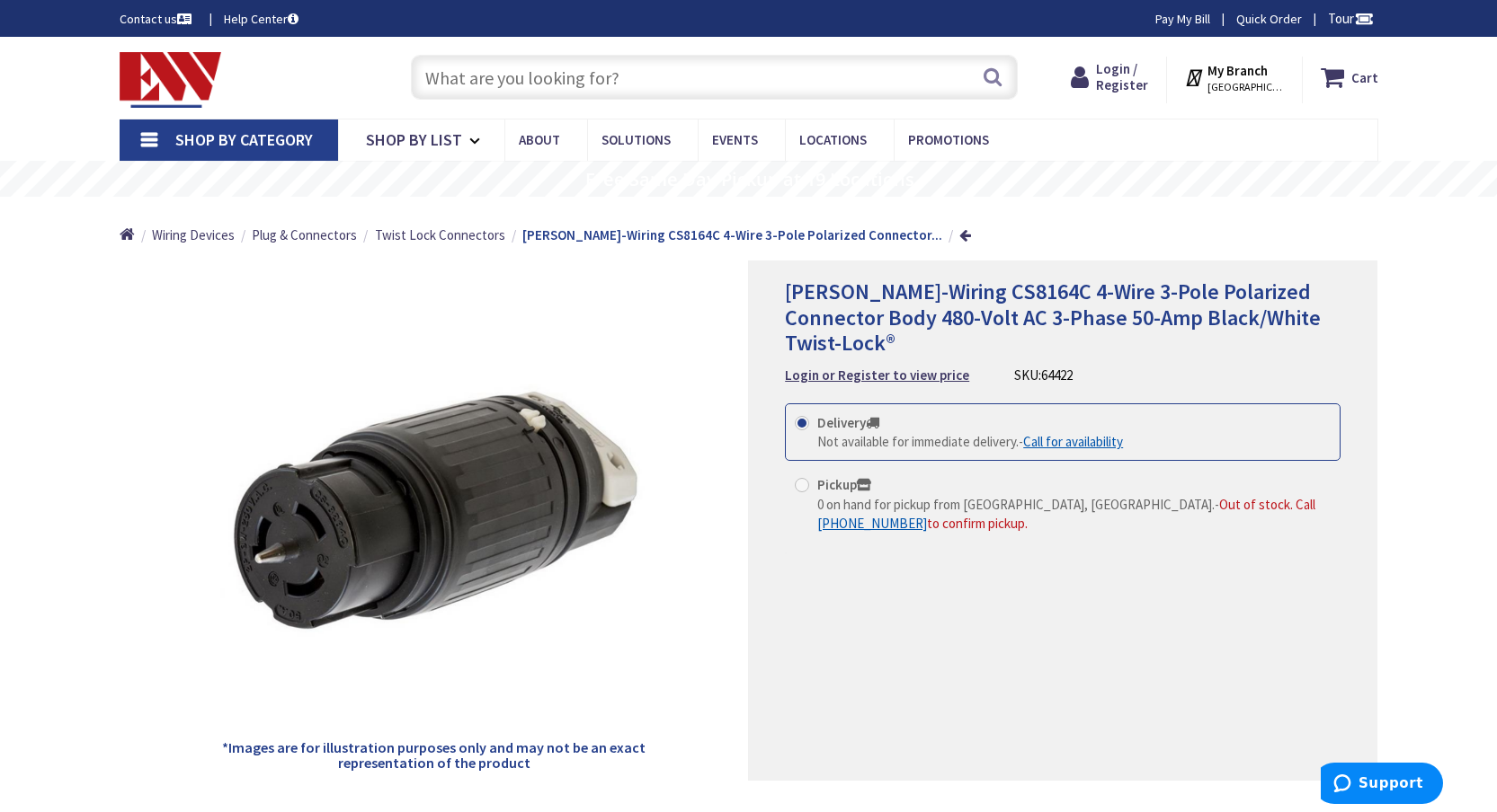
click at [651, 87] on input "text" at bounding box center [714, 78] width 607 height 45
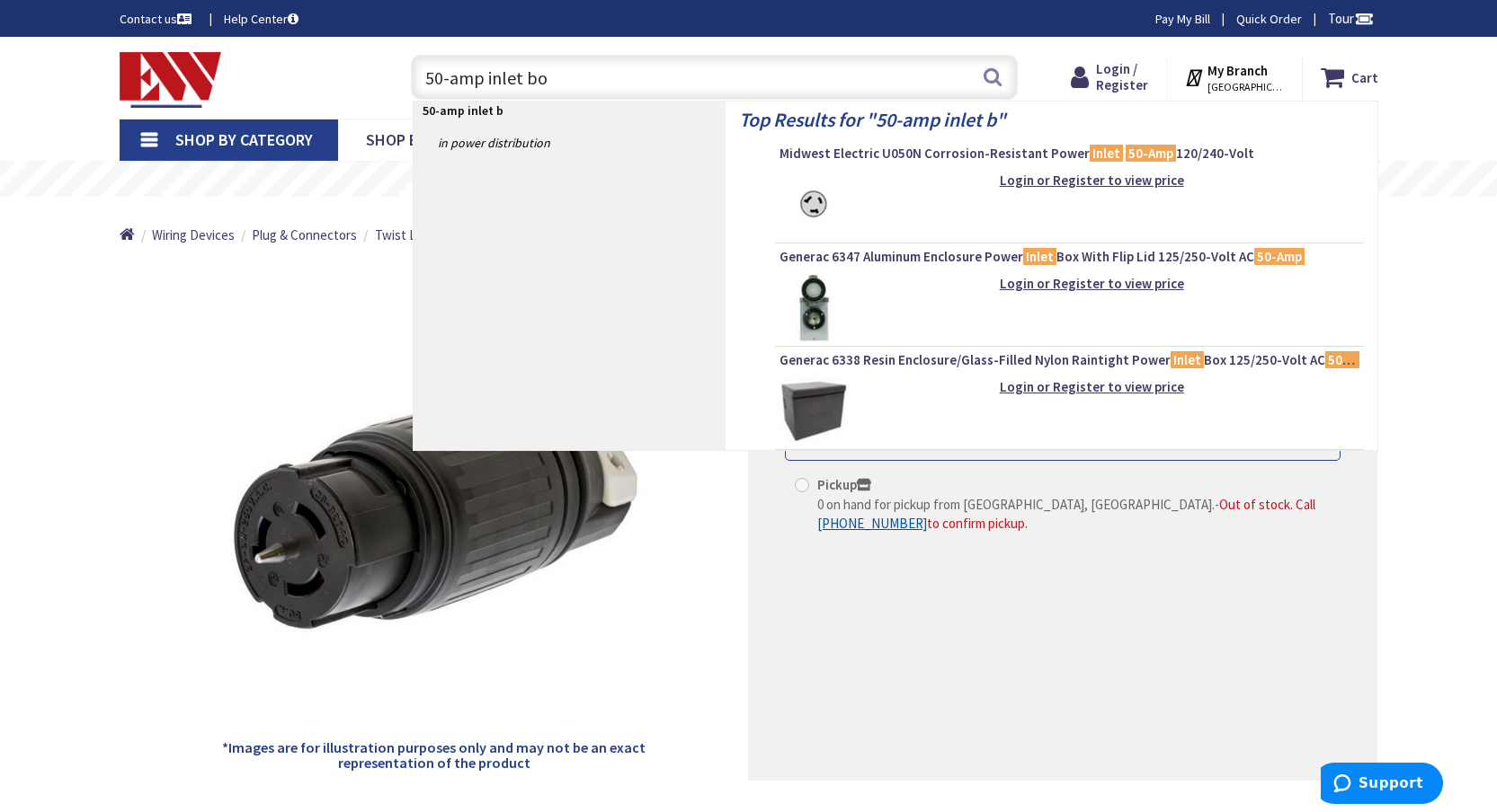
type input "50-amp inlet box"
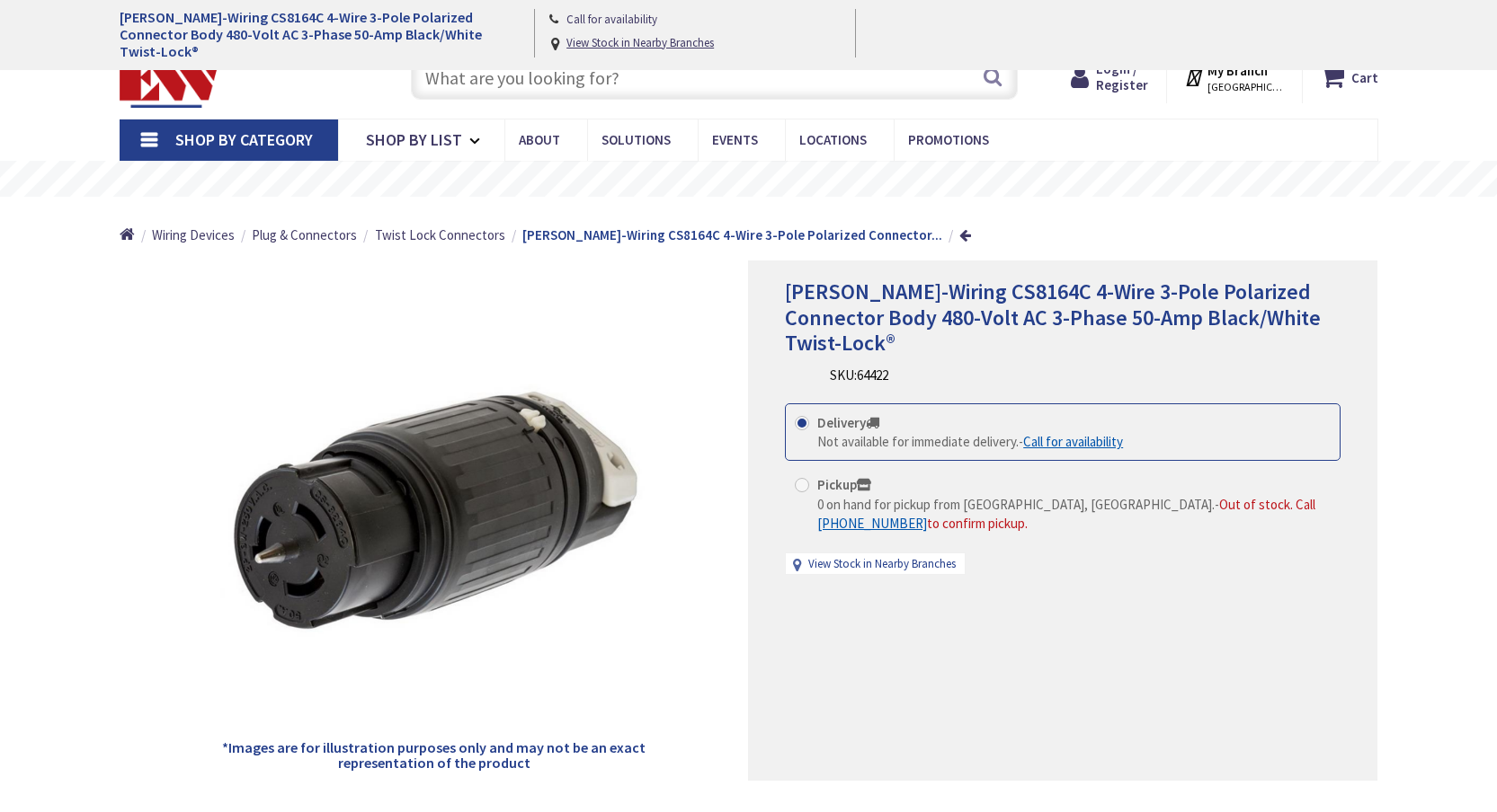
scroll to position [1543, 0]
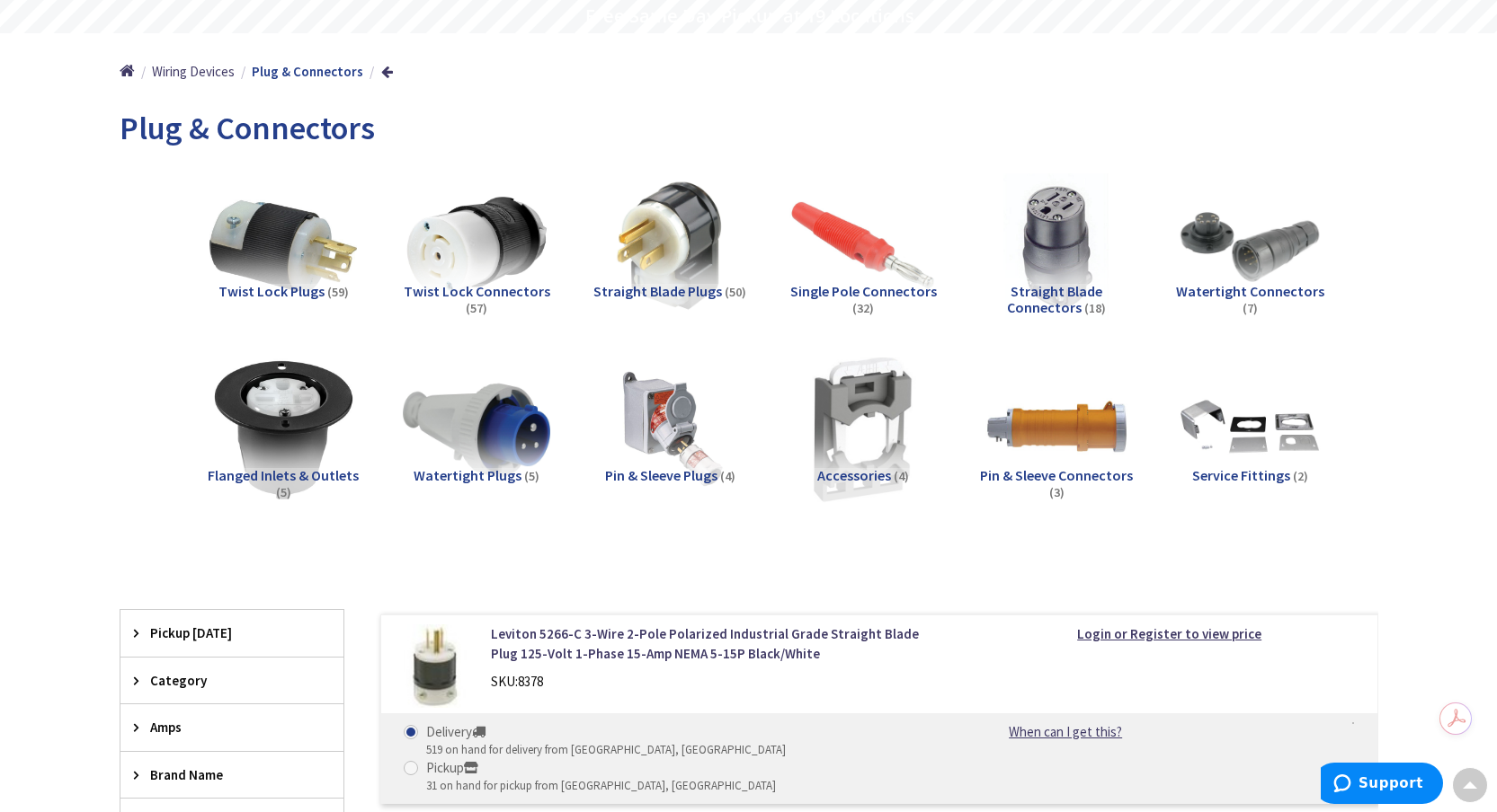
scroll to position [161, 0]
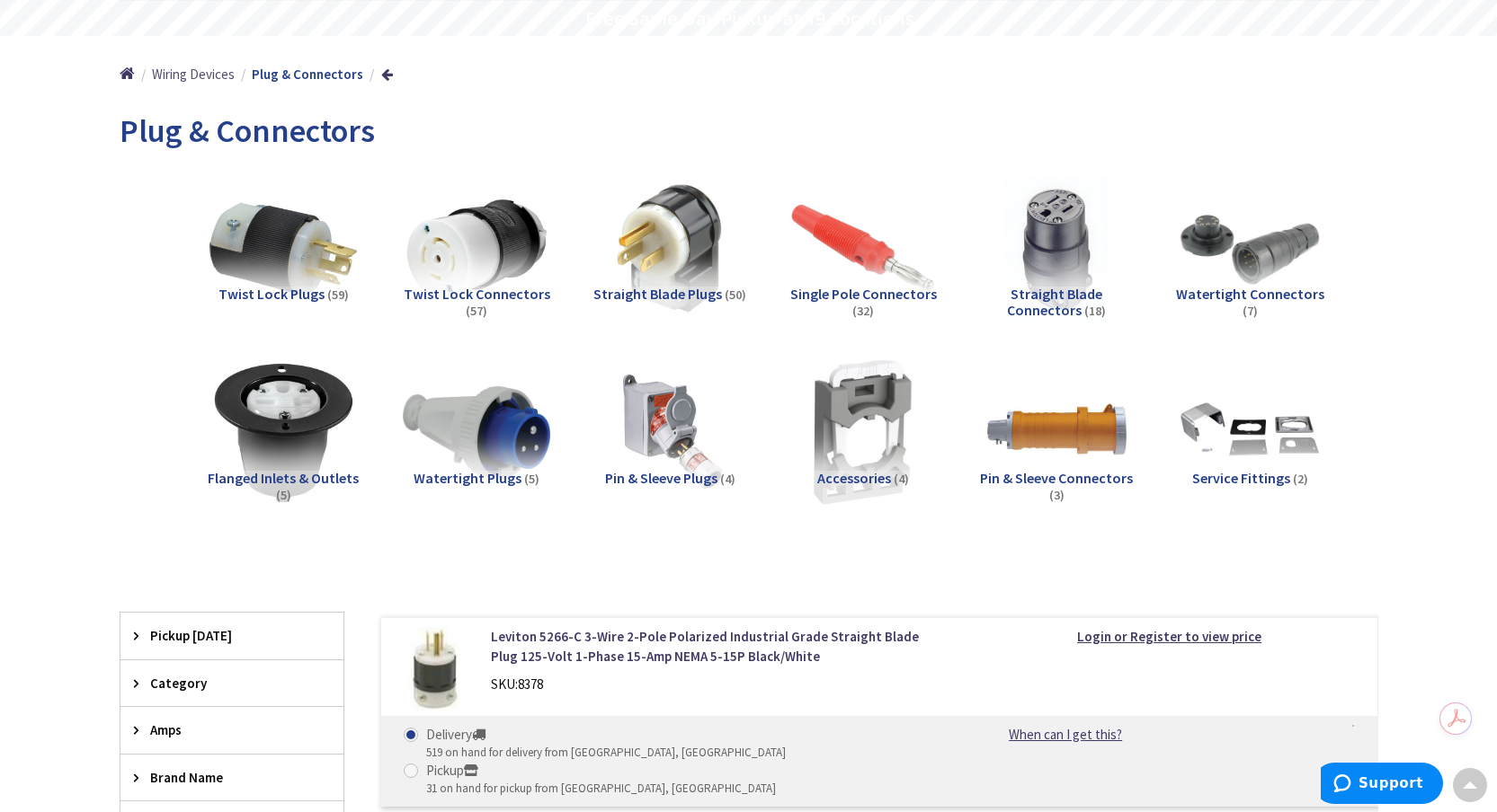
click at [198, 74] on span "Wiring Devices" at bounding box center [194, 74] width 83 height 17
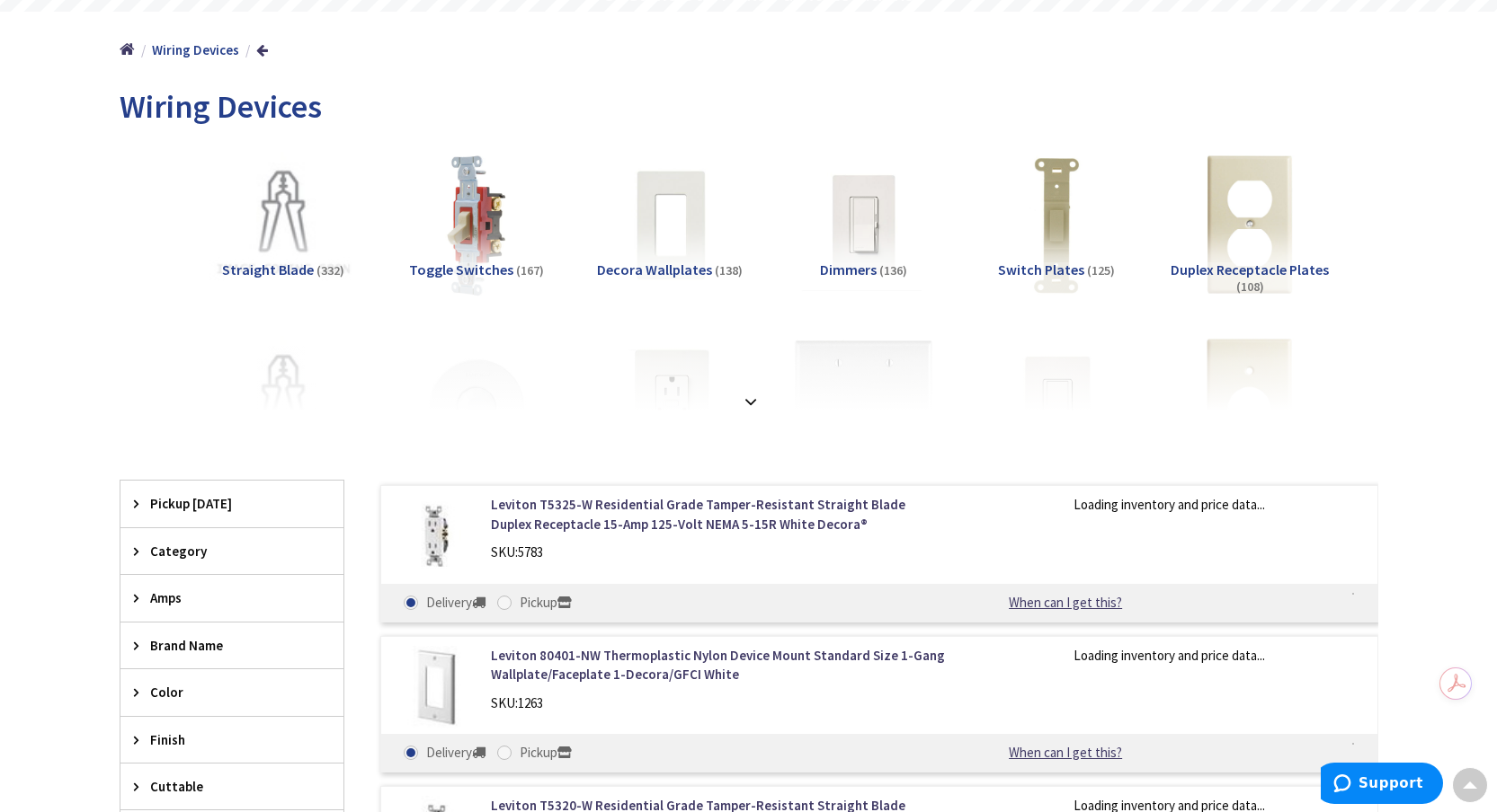
click at [752, 404] on strong at bounding box center [750, 402] width 22 height 20
